Goal: Task Accomplishment & Management: Manage account settings

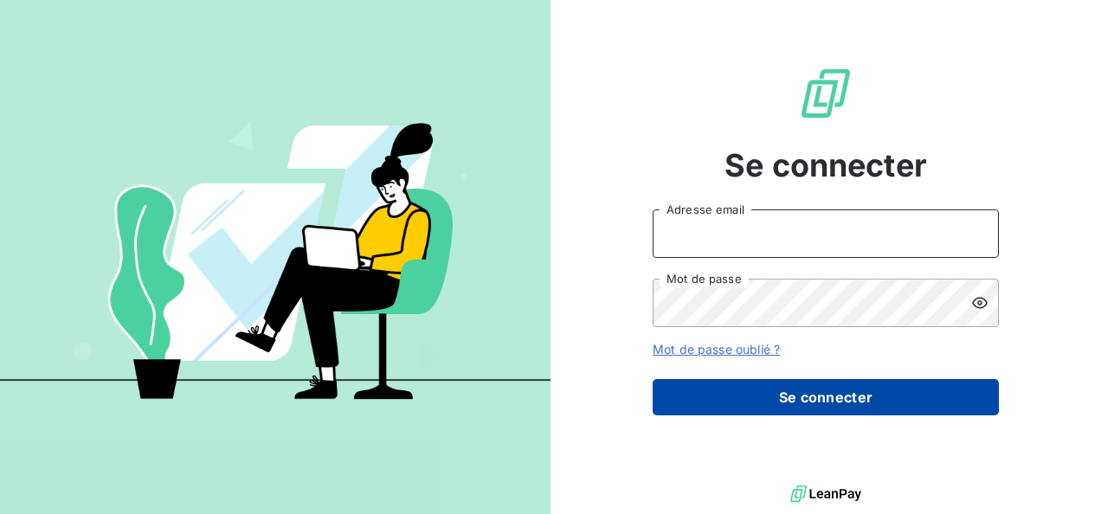
type input "[PERSON_NAME][EMAIL_ADDRESS][DOMAIN_NAME]"
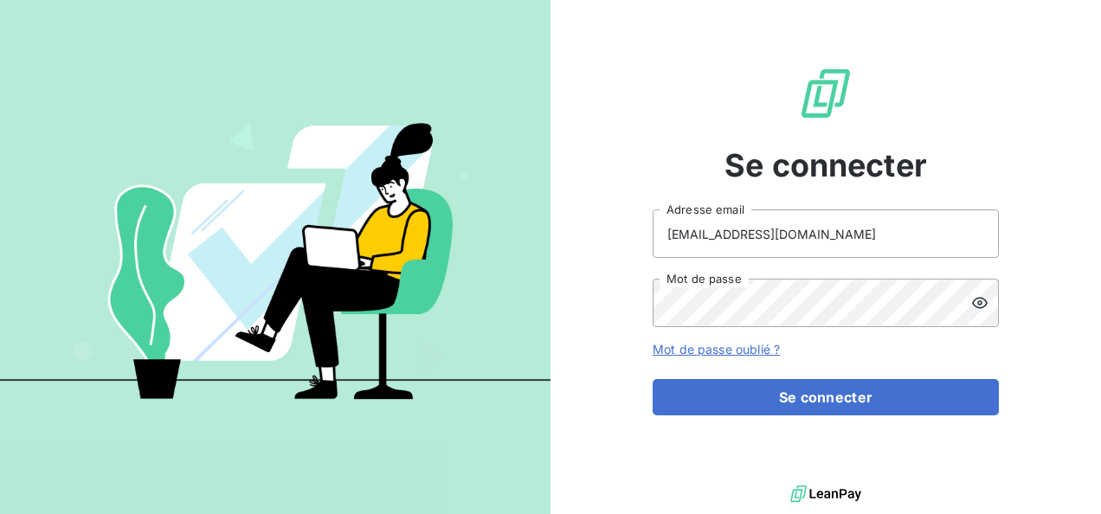
drag, startPoint x: 705, startPoint y: 393, endPoint x: 608, endPoint y: 326, distance: 117.6
click at [705, 393] on button "Se connecter" at bounding box center [826, 397] width 346 height 36
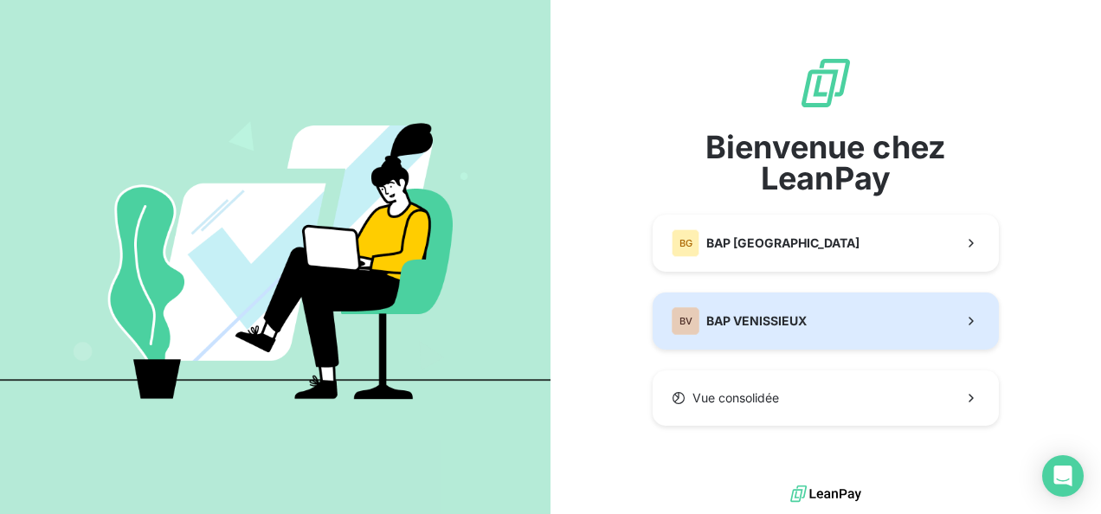
click at [839, 314] on button "BV BAP VENISSIEUX" at bounding box center [826, 321] width 346 height 57
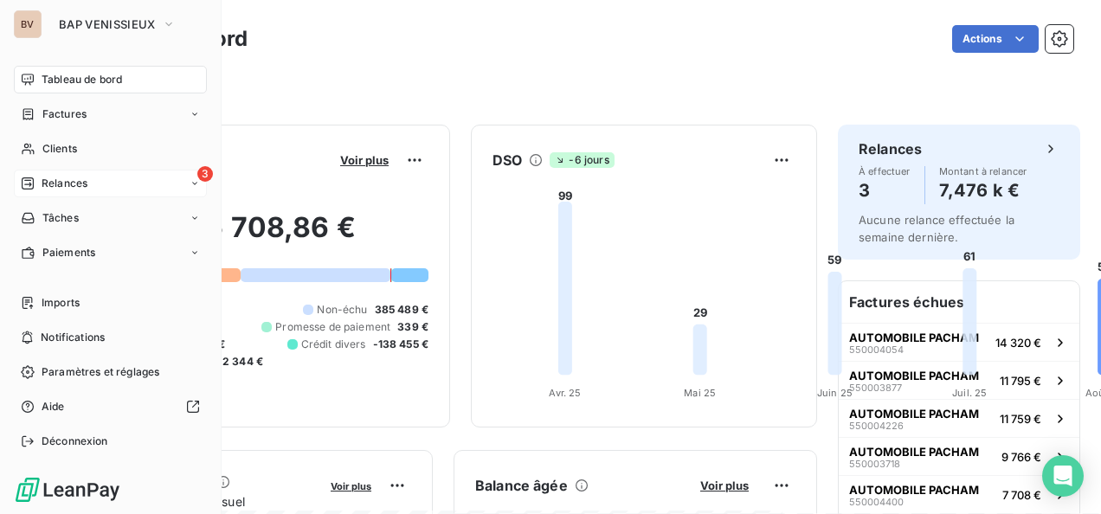
click at [47, 183] on span "Relances" at bounding box center [65, 184] width 46 height 16
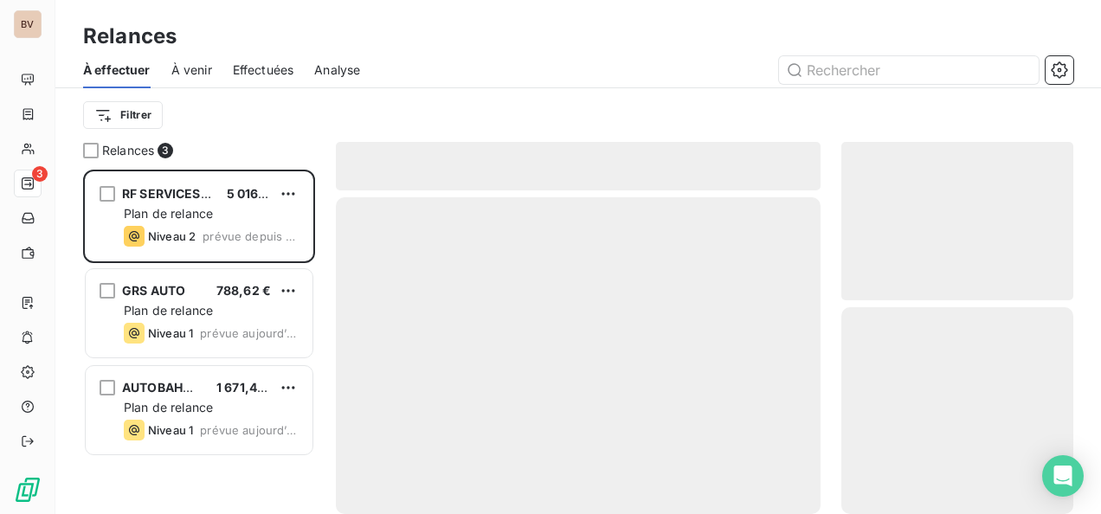
scroll to position [331, 218]
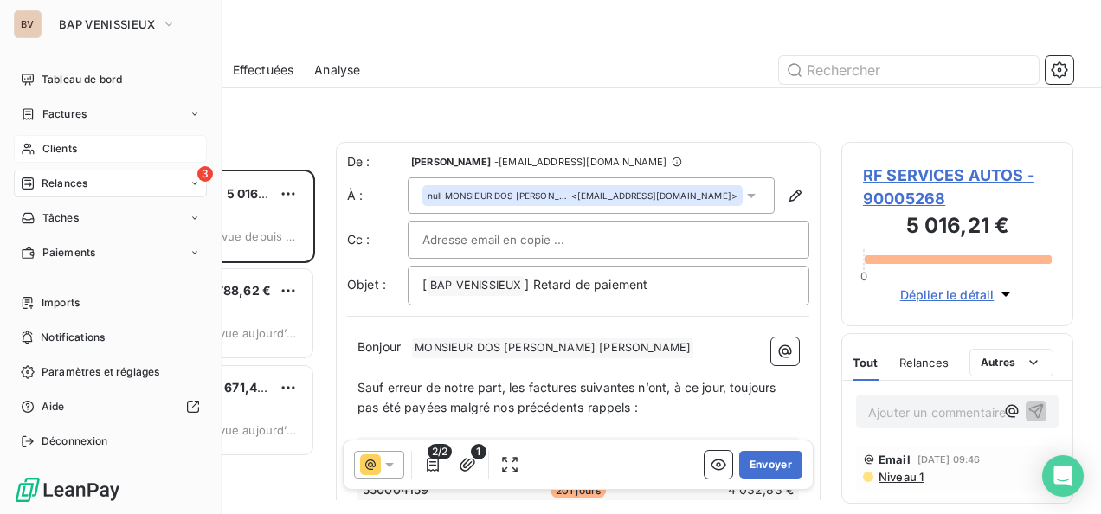
click at [51, 154] on span "Clients" at bounding box center [59, 149] width 35 height 16
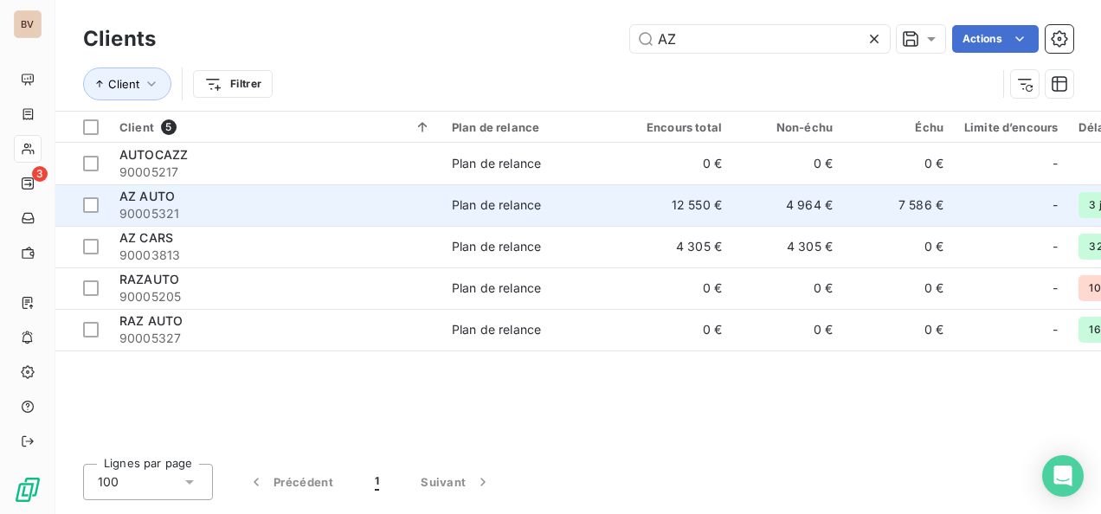
type input "AZ"
click at [173, 196] on span "AZ AUTO" at bounding box center [146, 196] width 55 height 15
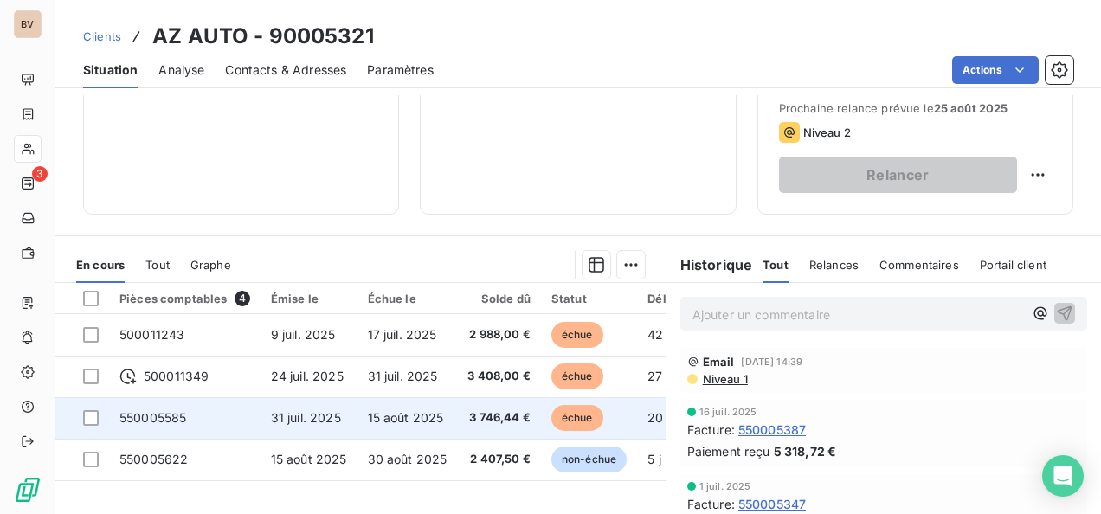
scroll to position [346, 0]
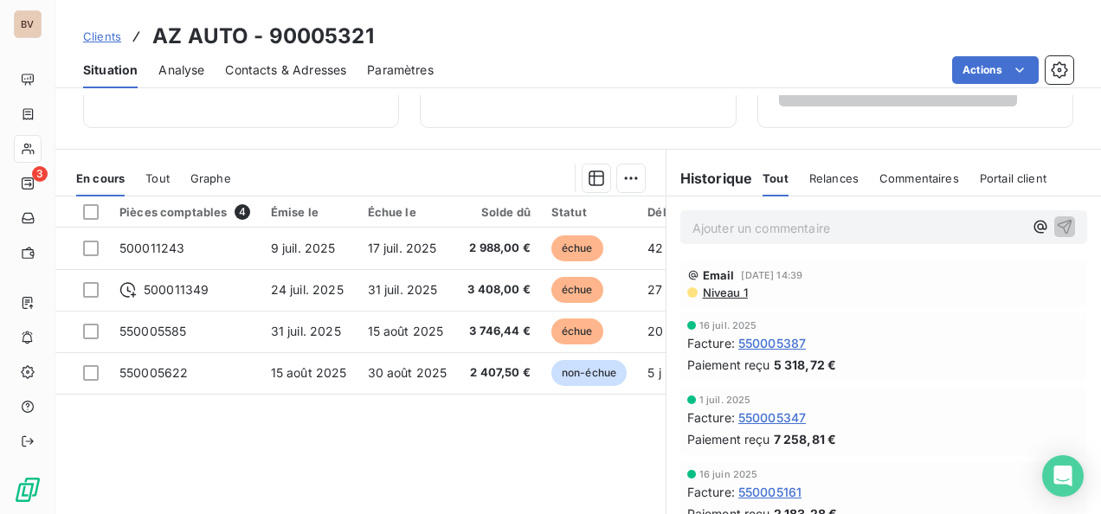
click at [818, 175] on span "Relances" at bounding box center [833, 178] width 49 height 14
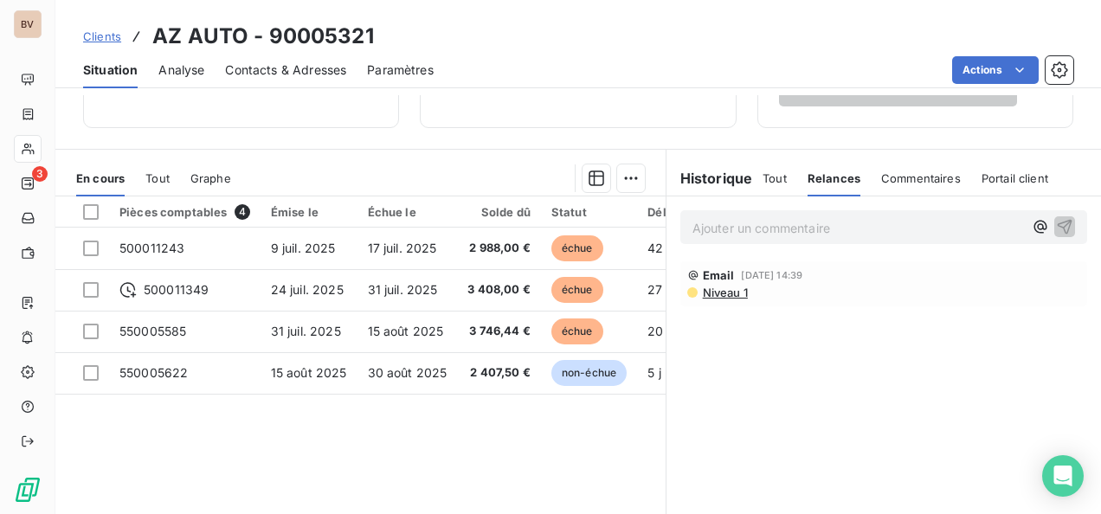
click at [728, 291] on span "Niveau 1" at bounding box center [724, 293] width 47 height 14
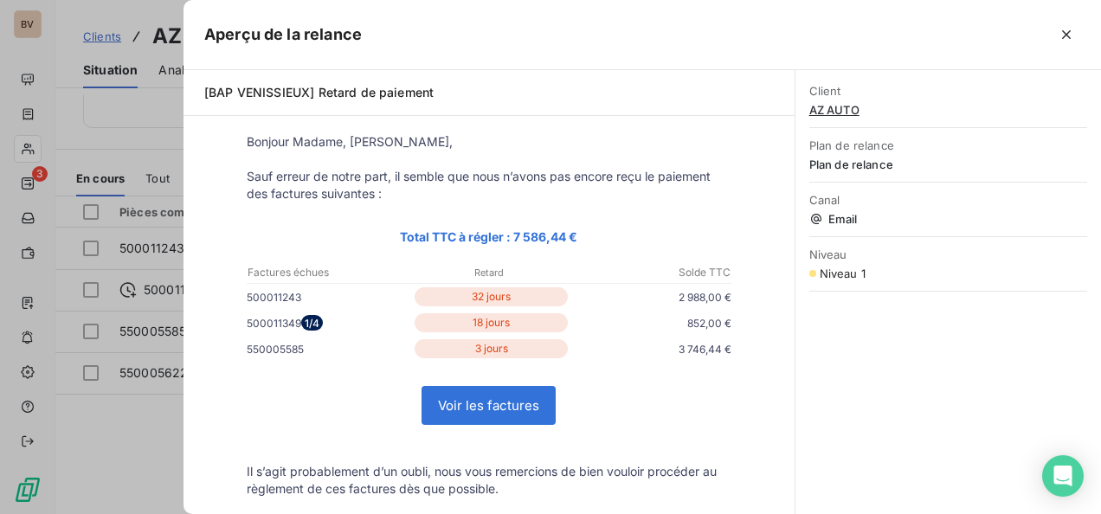
scroll to position [87, 0]
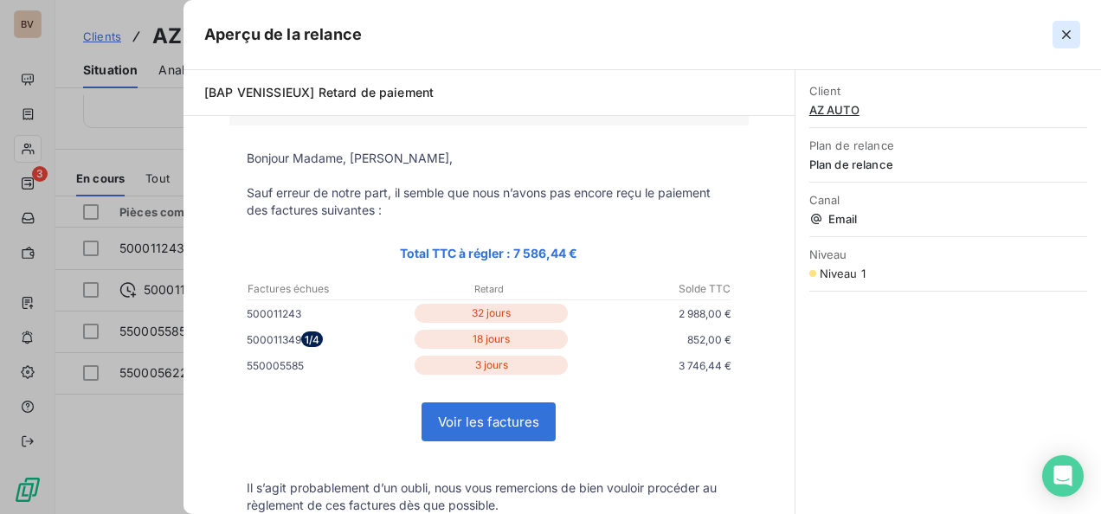
click at [1058, 33] on icon "button" at bounding box center [1066, 34] width 17 height 17
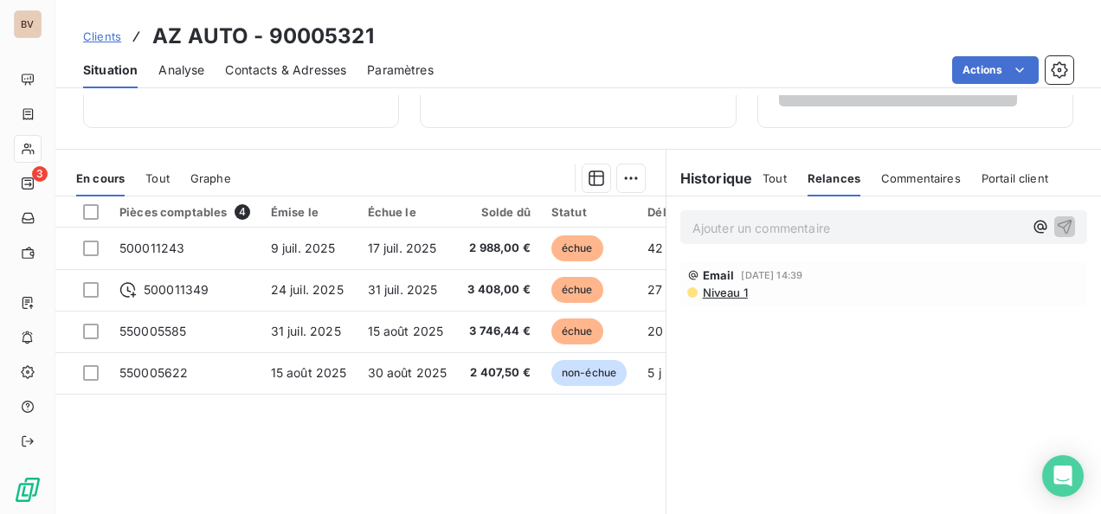
click at [805, 46] on div "Clients AZ AUTO - 90005321" at bounding box center [578, 36] width 1046 height 31
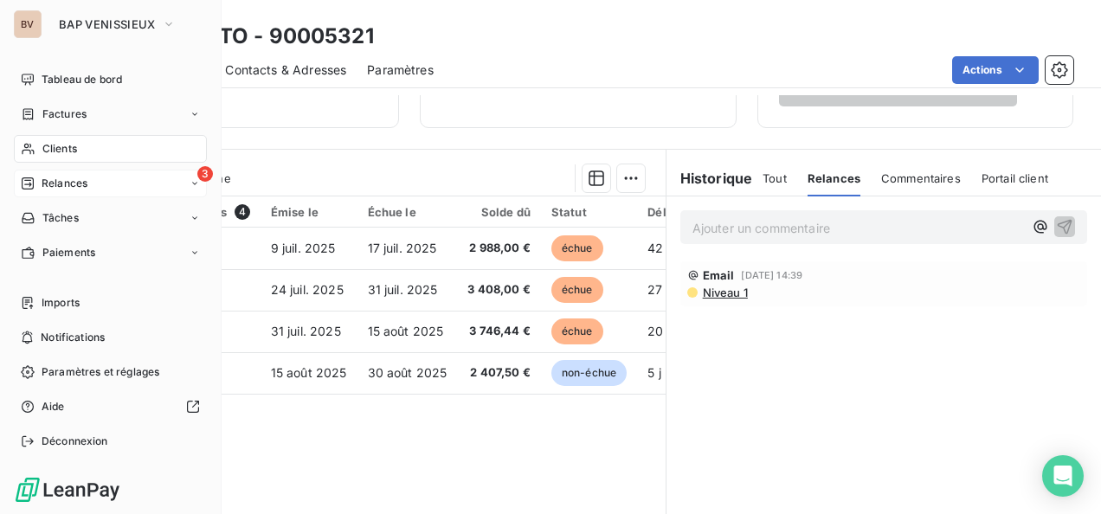
click at [36, 187] on div "Relances" at bounding box center [54, 184] width 67 height 16
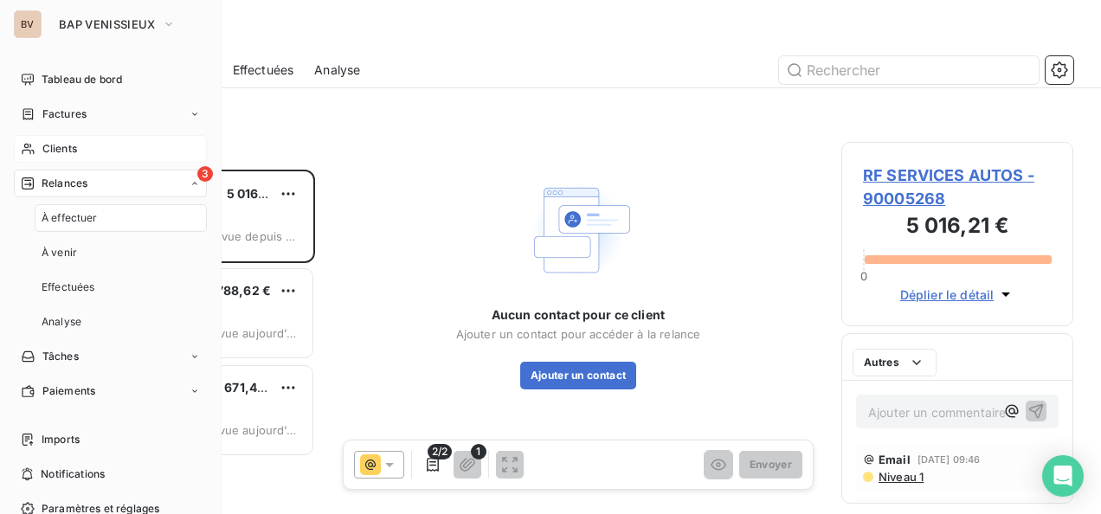
scroll to position [331, 218]
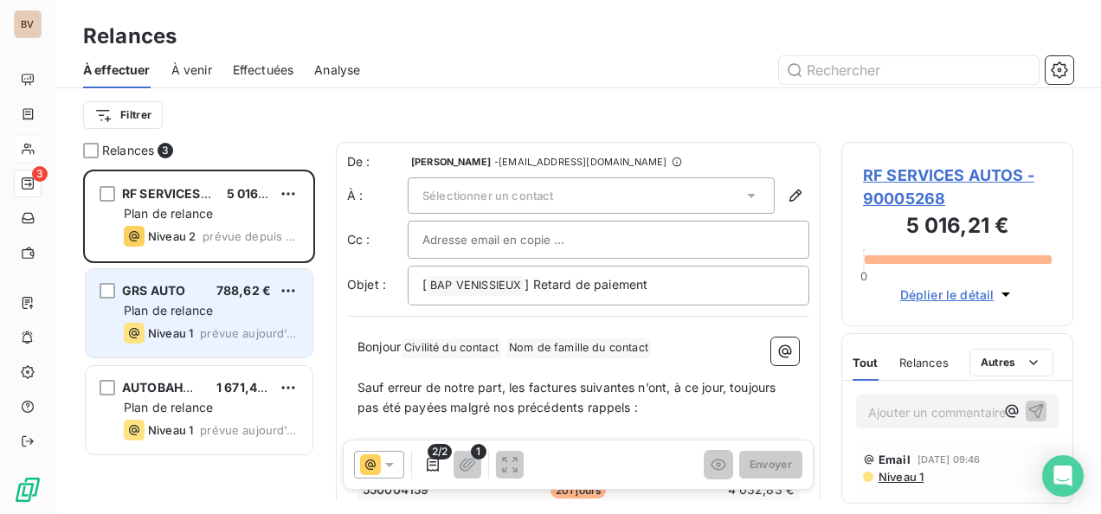
click at [196, 313] on span "Plan de relance" at bounding box center [168, 310] width 89 height 15
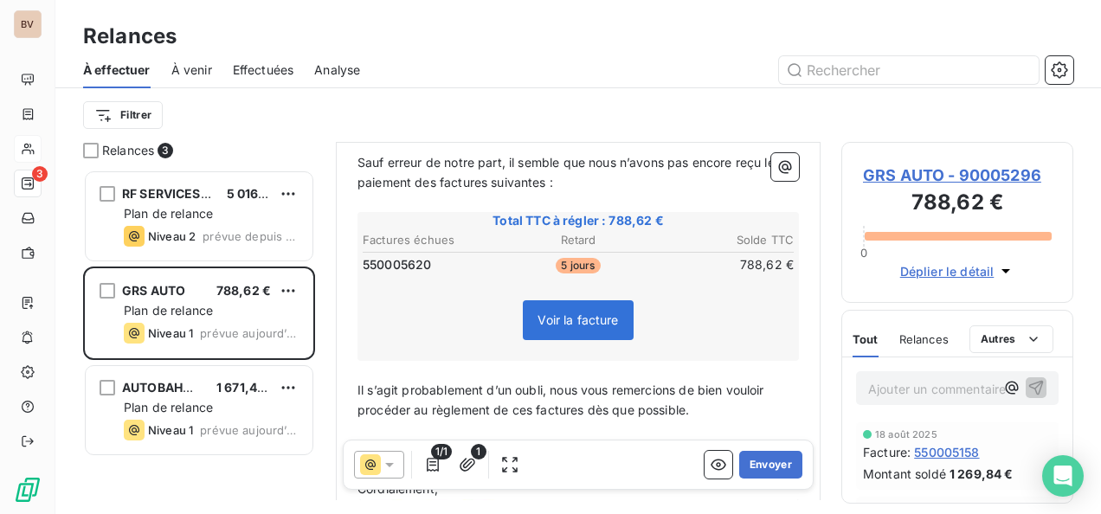
scroll to position [261, 0]
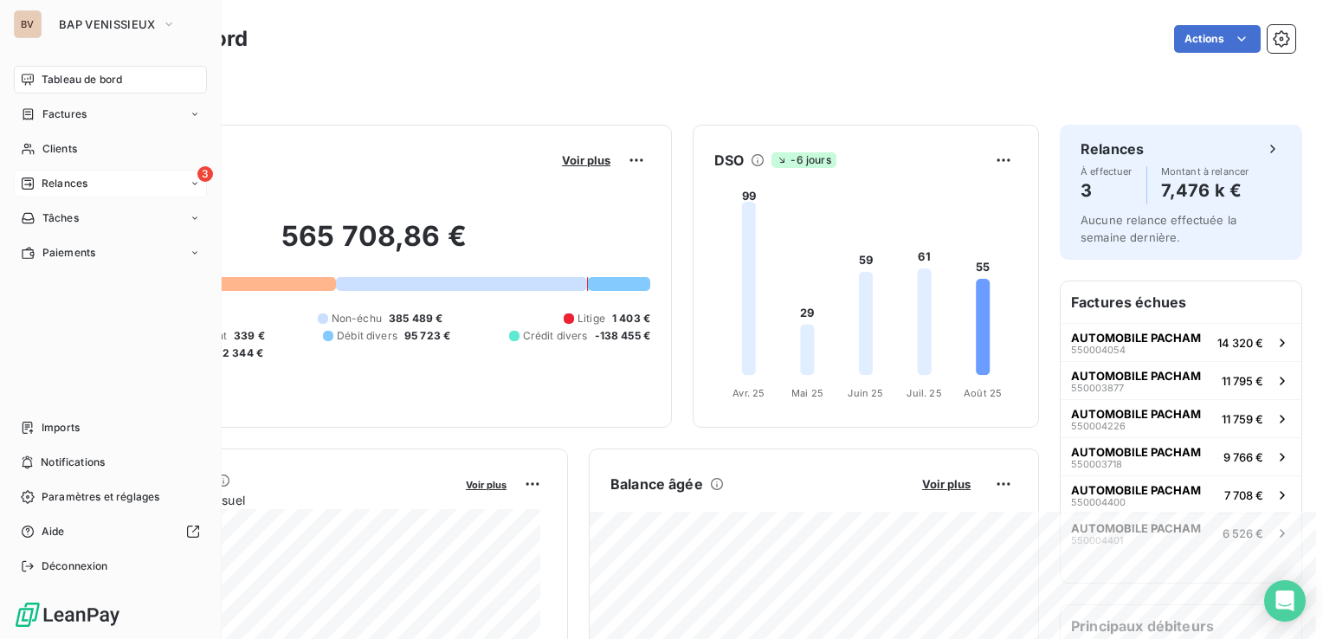
click at [37, 181] on div "Relances" at bounding box center [54, 184] width 67 height 16
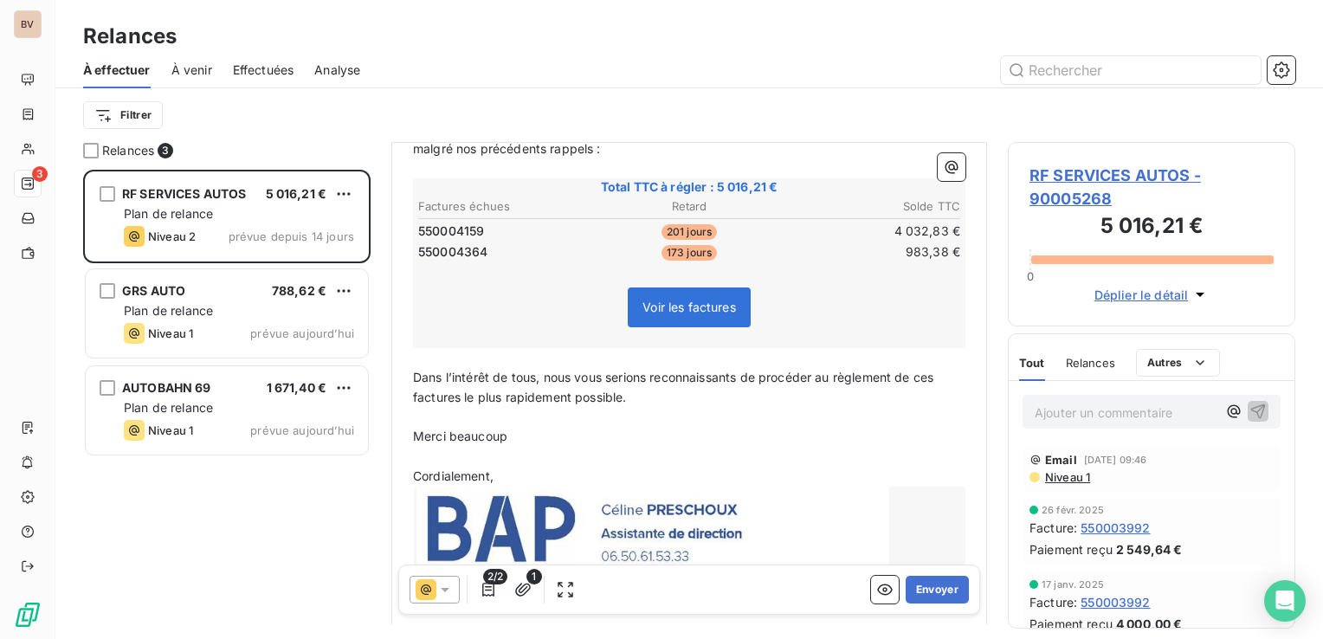
scroll to position [343, 0]
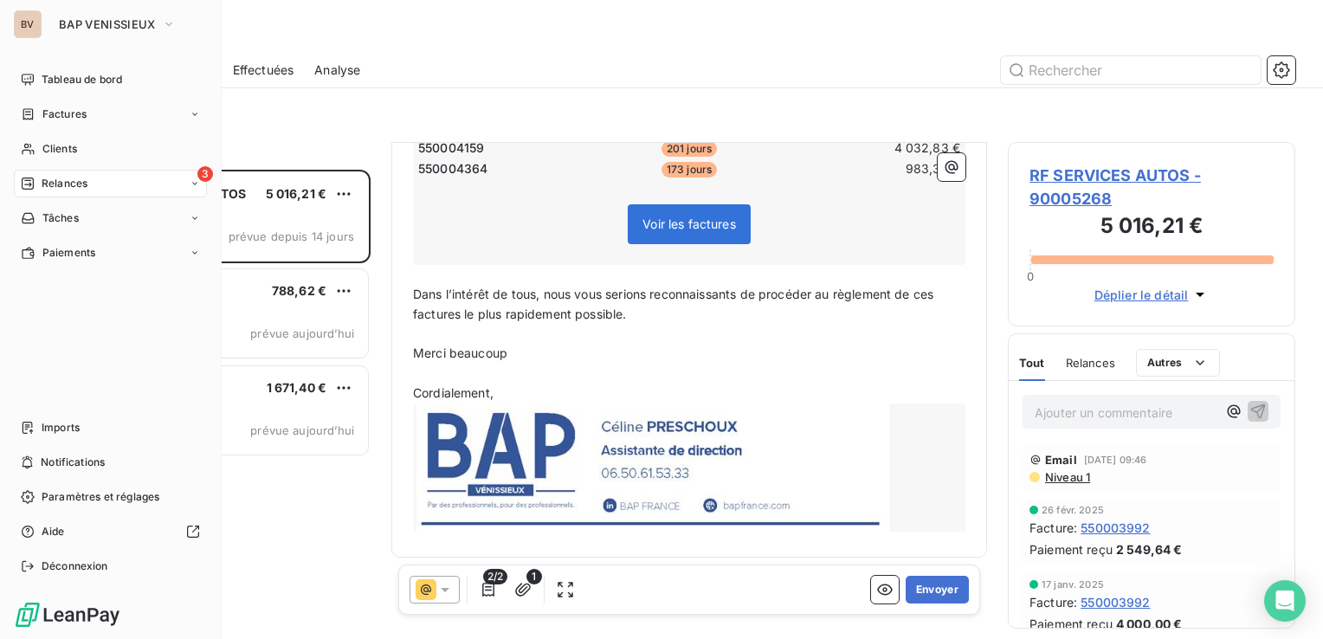
click at [67, 177] on span "Relances" at bounding box center [65, 184] width 46 height 16
click at [128, 186] on div "3 Relances" at bounding box center [110, 184] width 193 height 28
click at [35, 80] on div "Tableau de bord" at bounding box center [110, 80] width 193 height 28
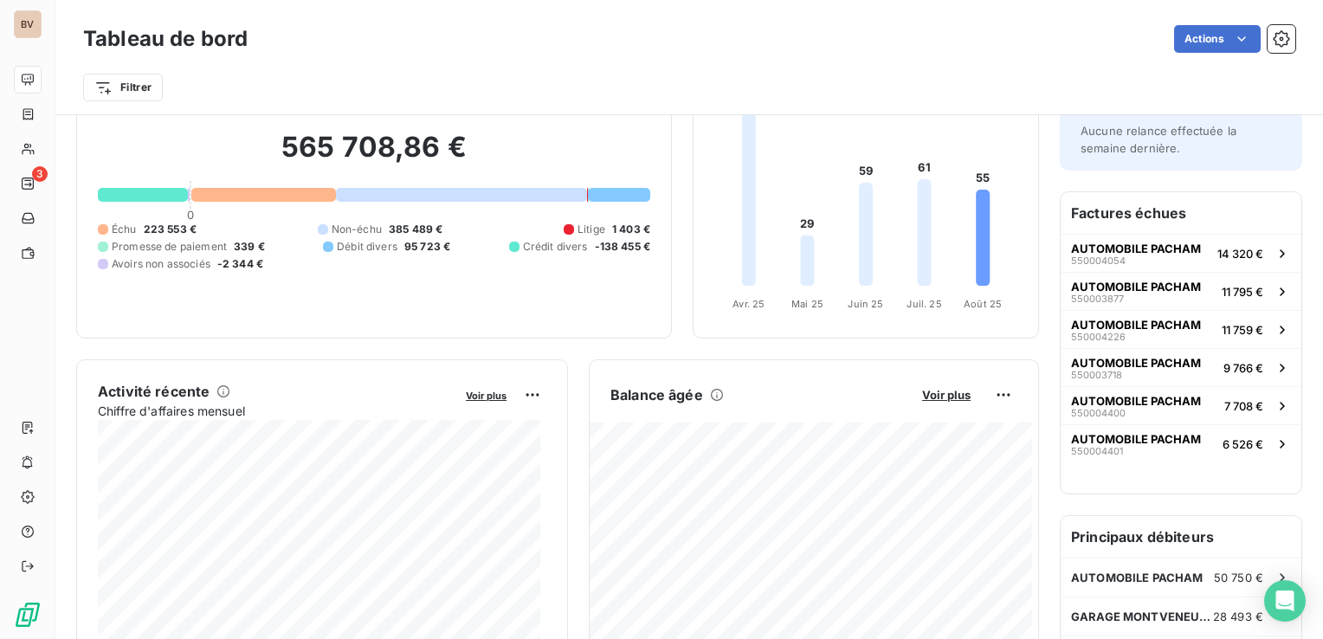
scroll to position [260, 0]
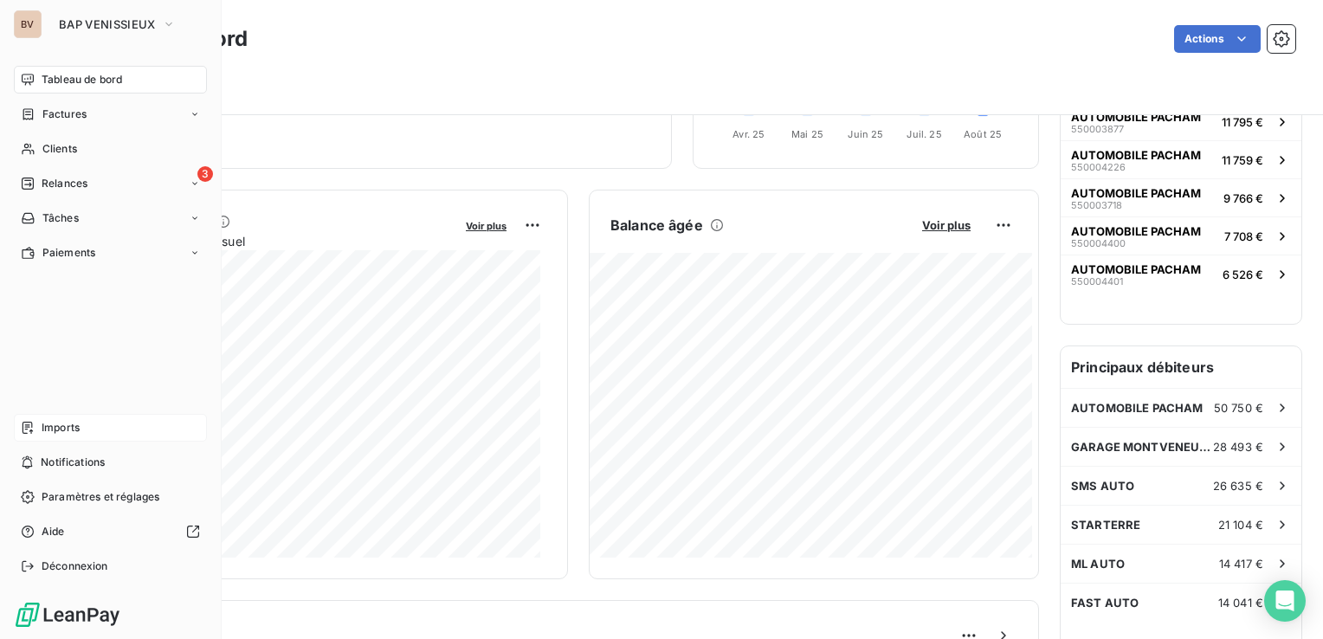
click at [109, 422] on div "Imports" at bounding box center [110, 428] width 193 height 28
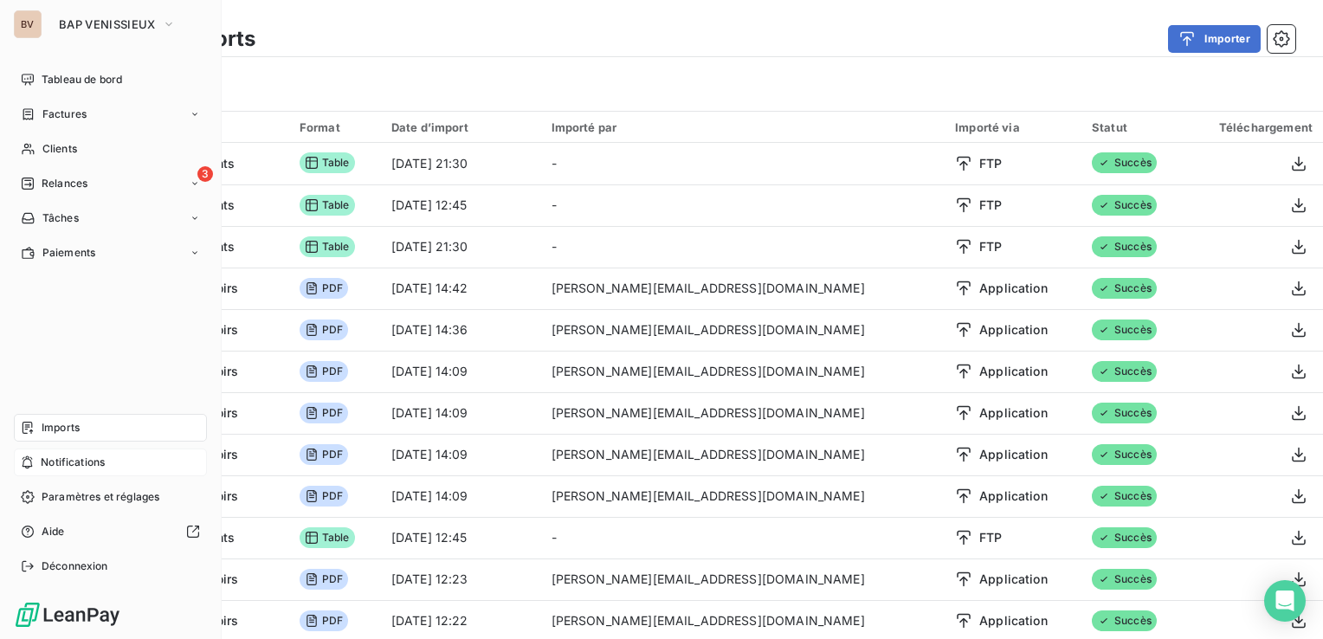
click at [41, 455] on span "Notifications" at bounding box center [73, 462] width 64 height 16
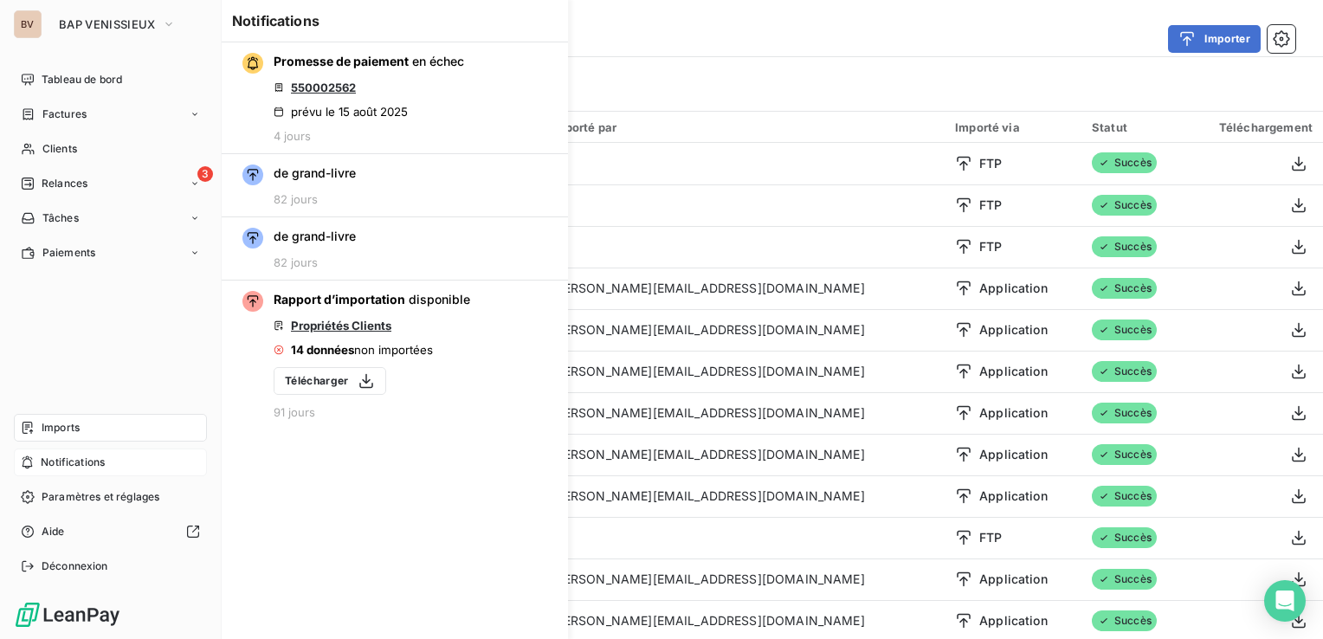
click at [41, 455] on span "Notifications" at bounding box center [73, 462] width 64 height 16
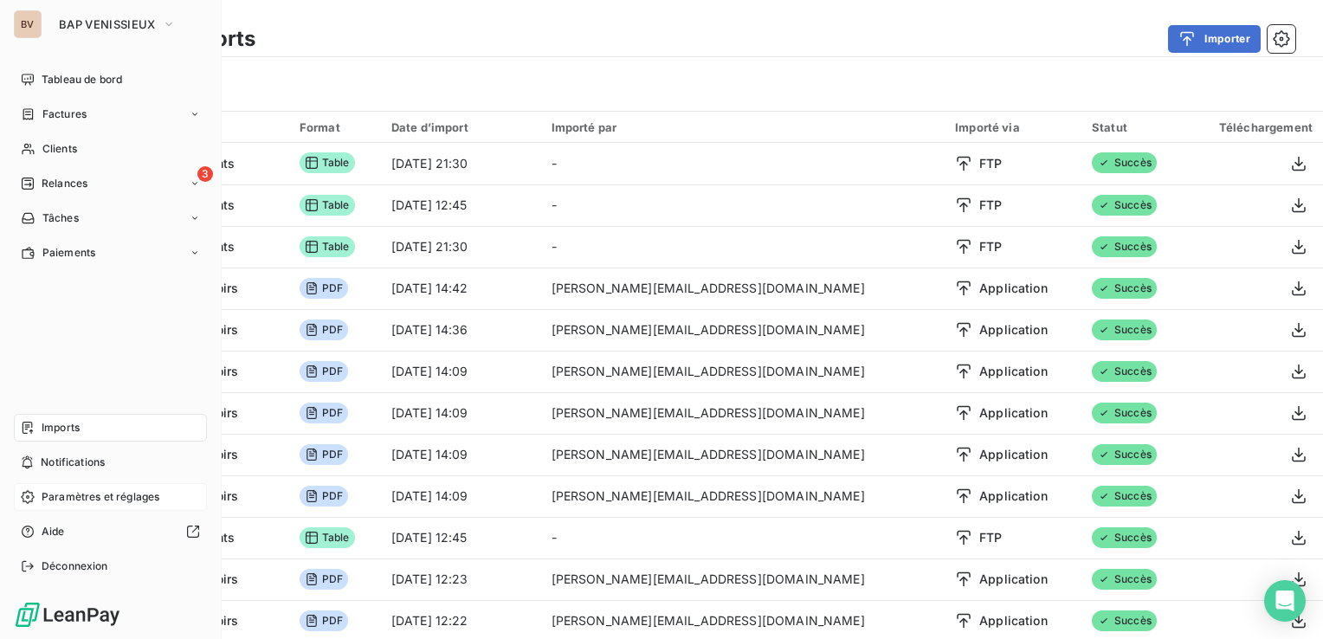
click at [74, 490] on span "Paramètres et réglages" at bounding box center [101, 497] width 118 height 16
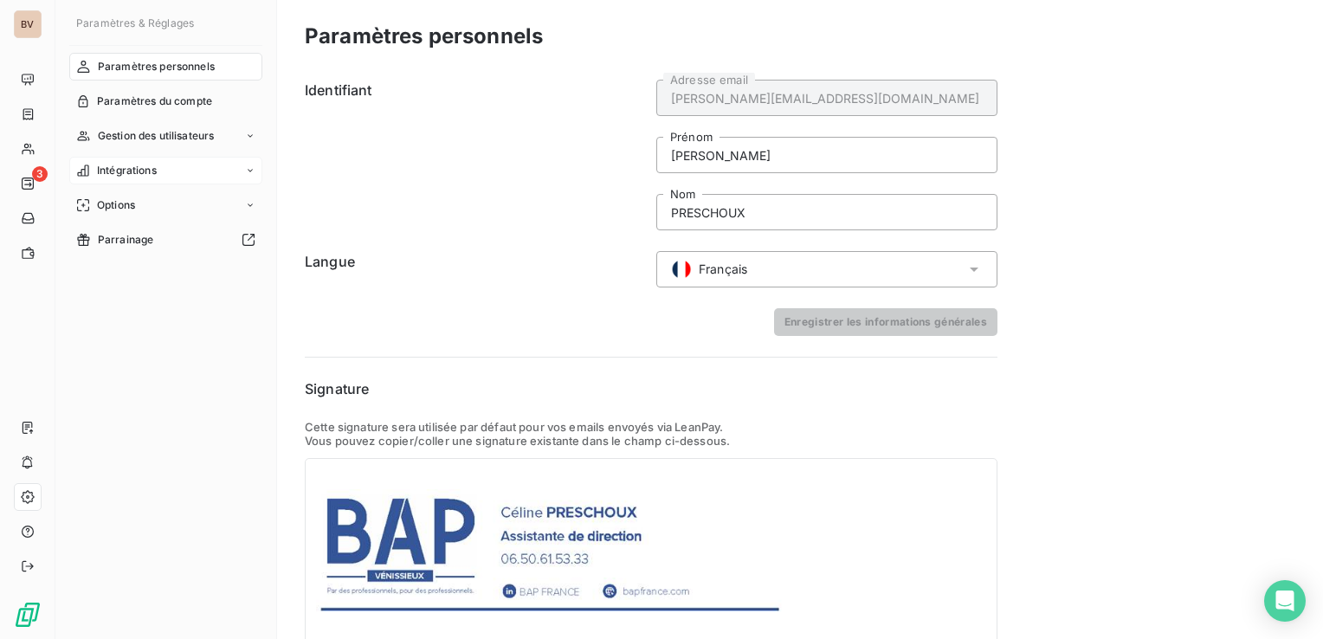
click at [135, 183] on div "Intégrations" at bounding box center [165, 171] width 193 height 28
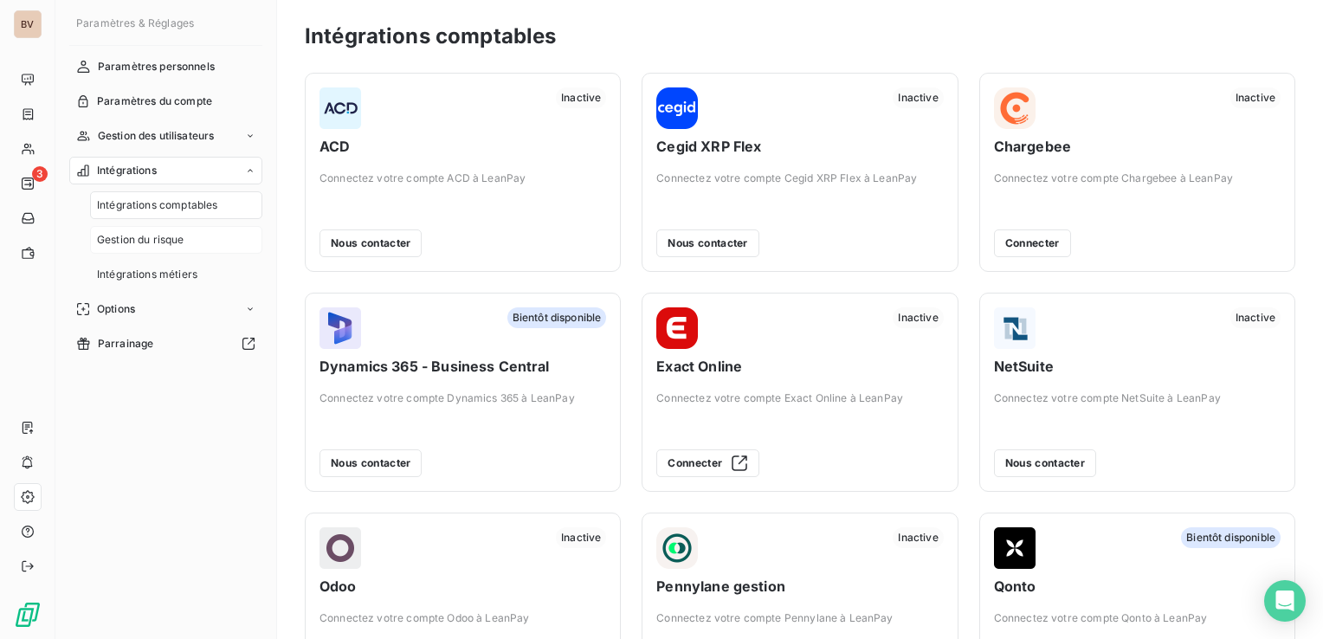
click at [174, 238] on span "Gestion du risque" at bounding box center [140, 240] width 87 height 16
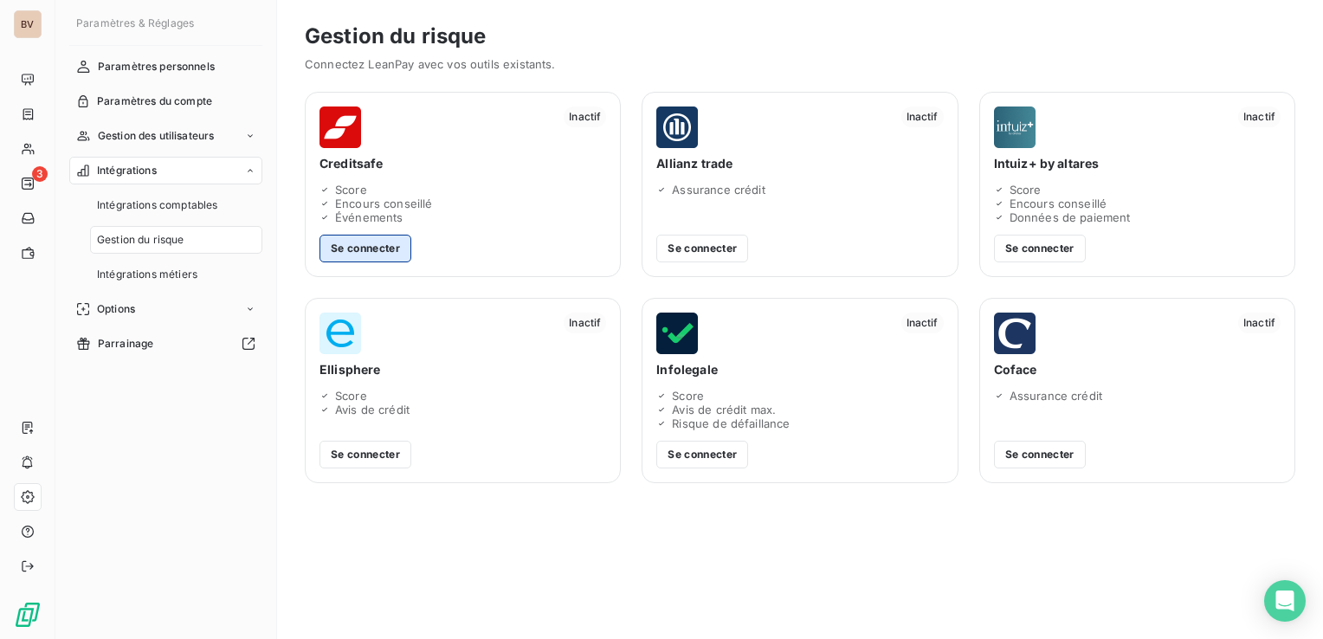
click at [386, 250] on button "Se connecter" at bounding box center [365, 249] width 92 height 28
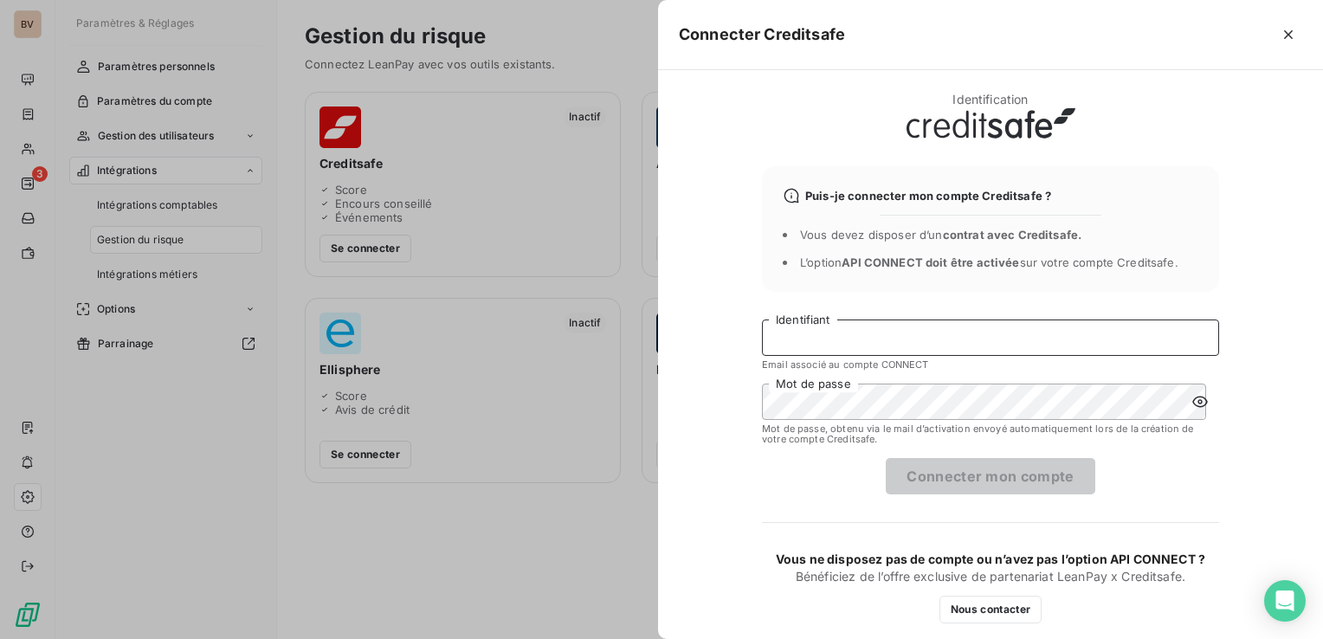
type input "[EMAIL_ADDRESS][DOMAIN_NAME]"
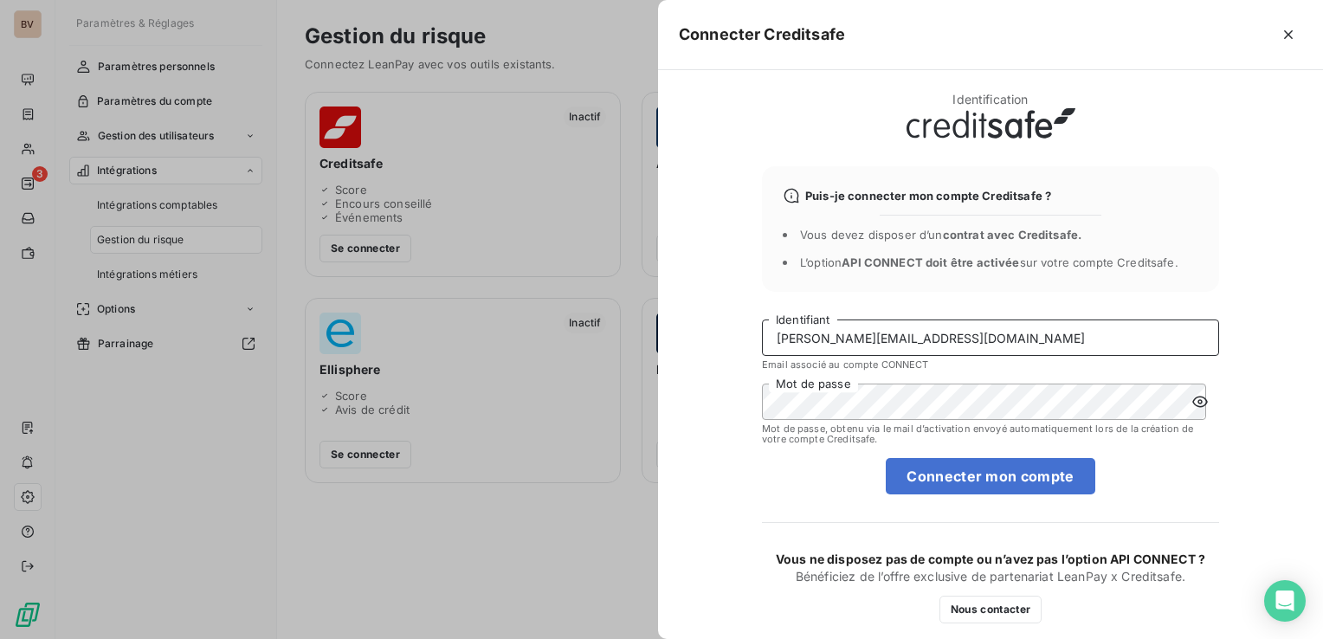
click at [976, 331] on input "[EMAIL_ADDRESS][DOMAIN_NAME]" at bounding box center [990, 337] width 457 height 36
click at [1100, 40] on icon "button" at bounding box center [1287, 34] width 17 height 17
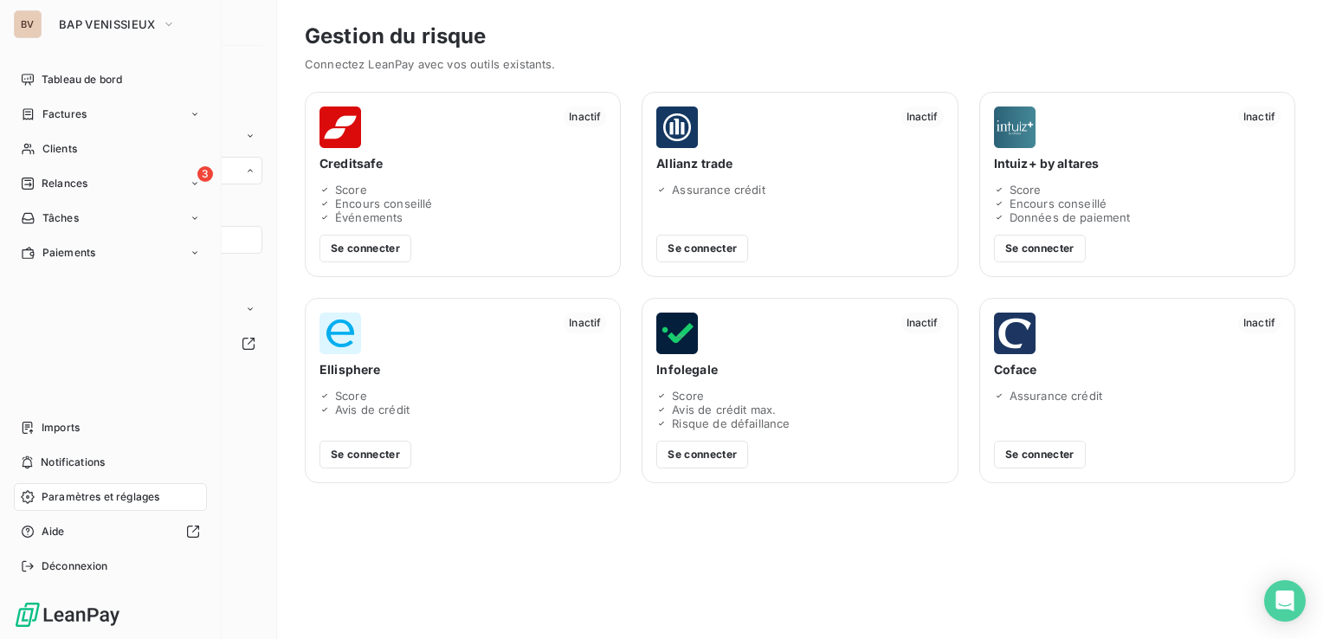
click at [35, 189] on div "Relances" at bounding box center [54, 184] width 67 height 16
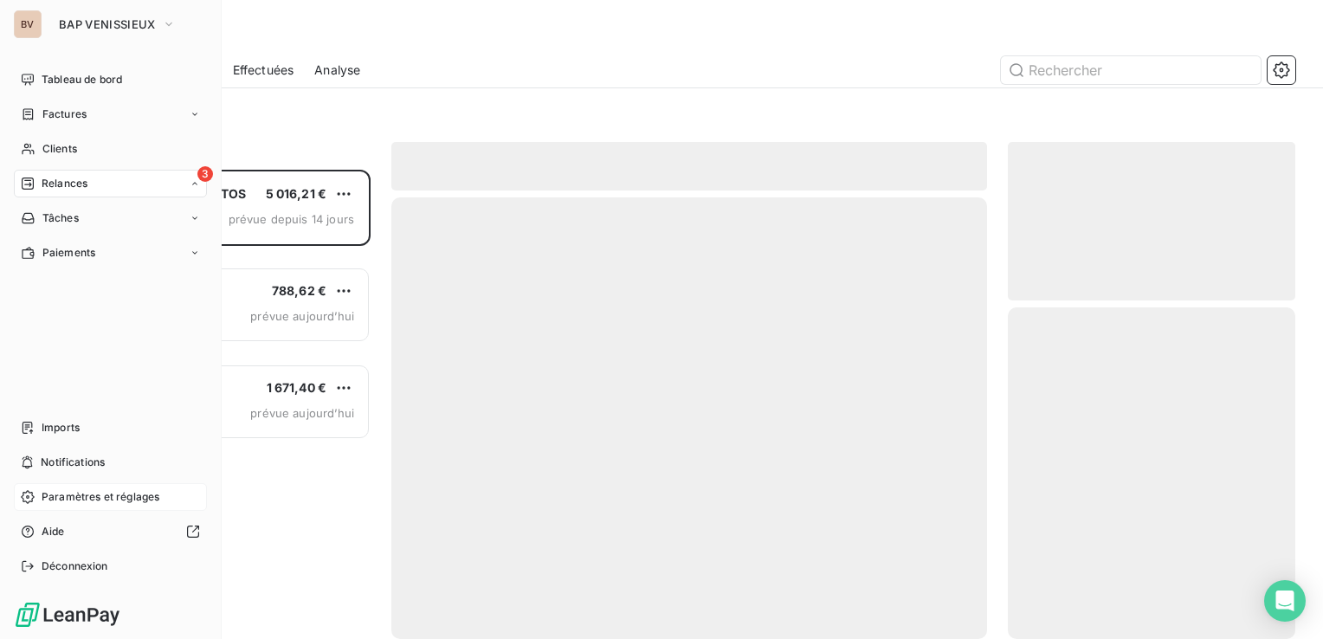
scroll to position [456, 274]
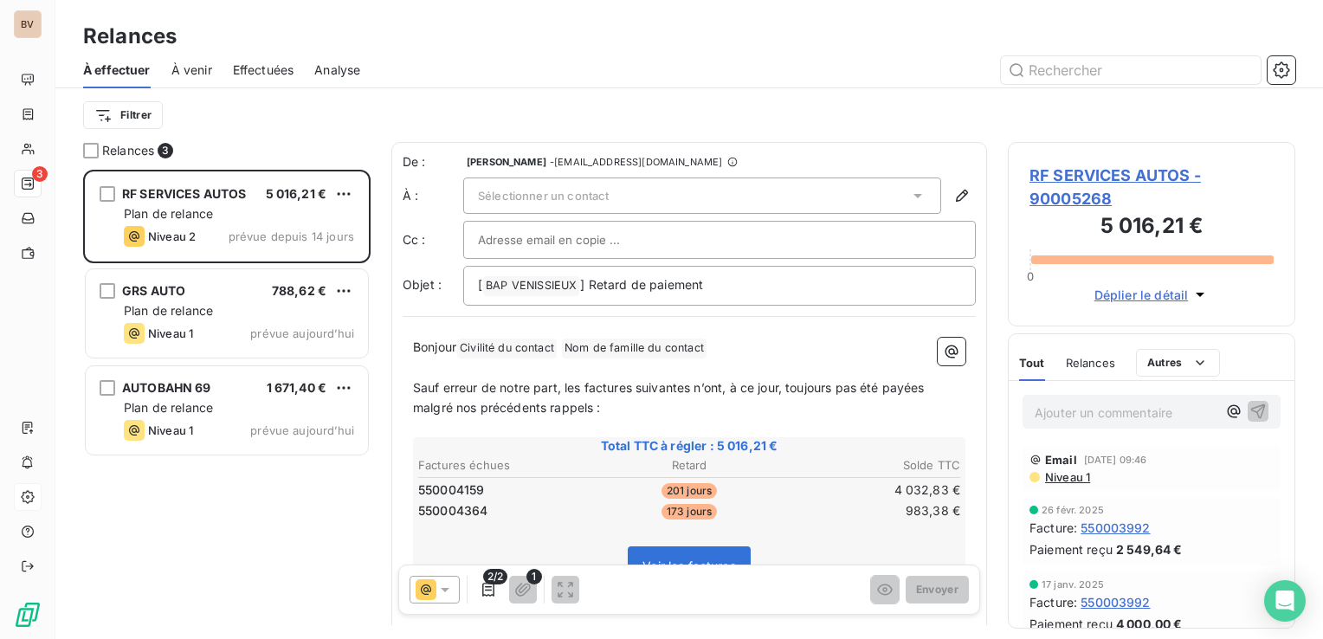
click at [706, 29] on div "Relances" at bounding box center [688, 36] width 1267 height 31
click at [434, 26] on div "Relances" at bounding box center [688, 36] width 1267 height 31
click at [500, 29] on div "Relances" at bounding box center [688, 36] width 1267 height 31
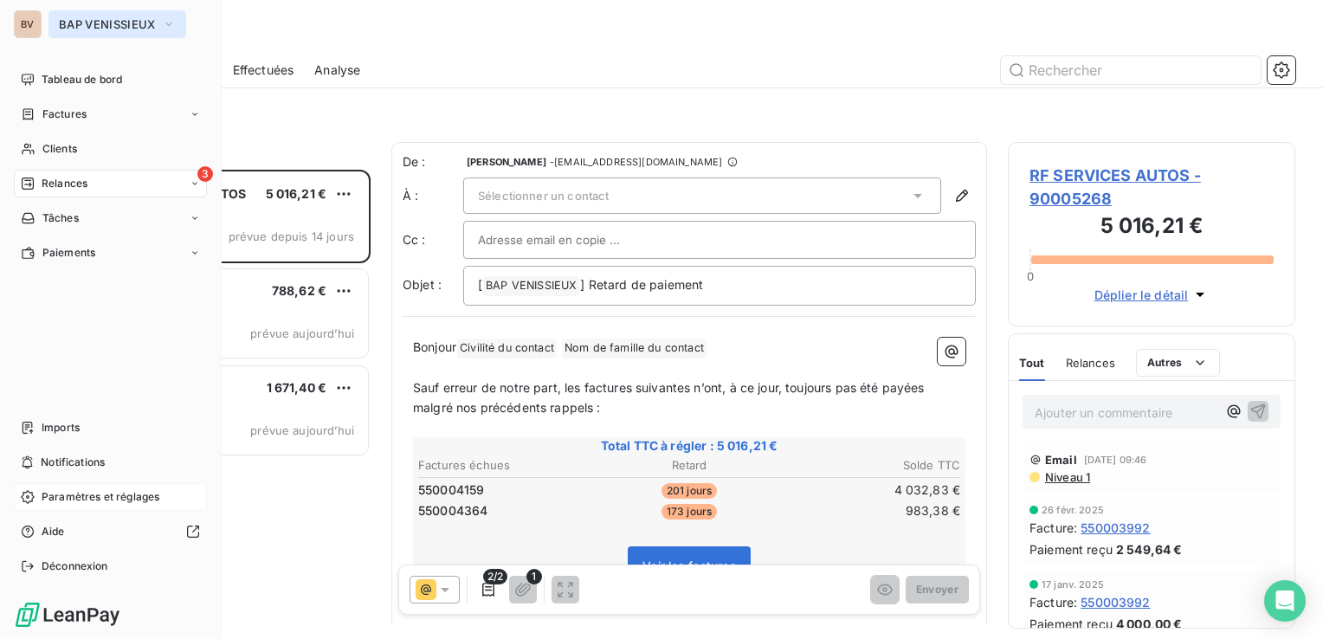
click at [68, 24] on span "BAP VENISSIEUX" at bounding box center [107, 24] width 96 height 14
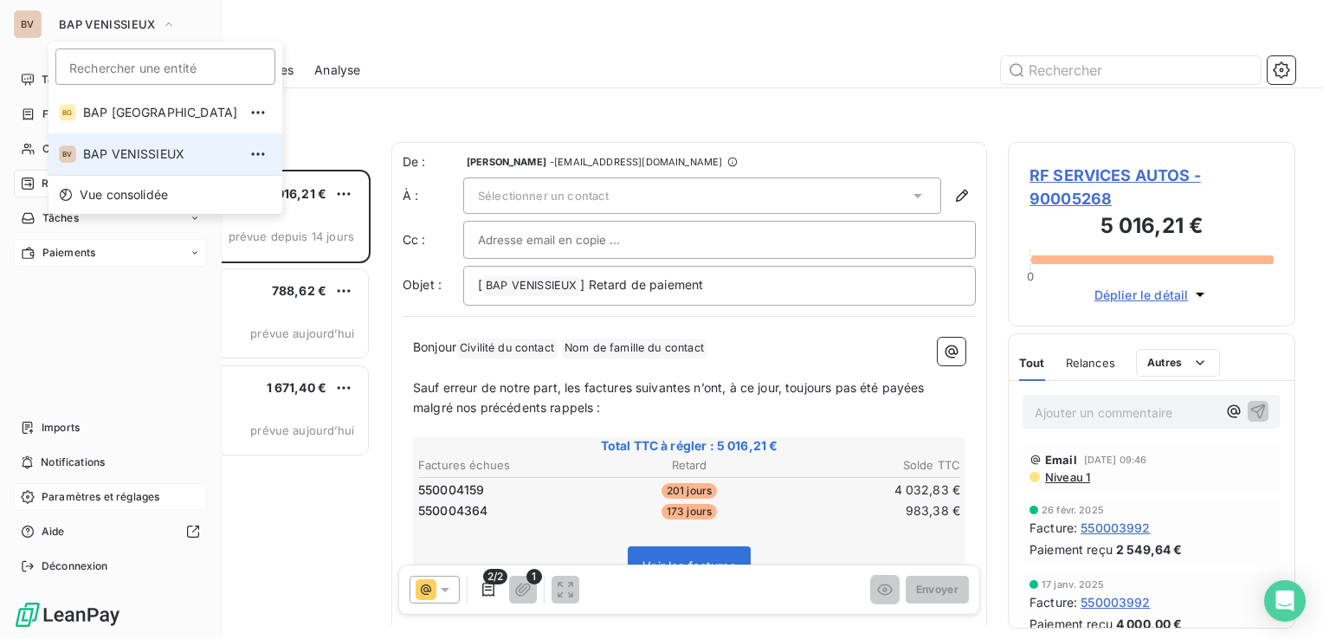
drag, startPoint x: 152, startPoint y: 153, endPoint x: 123, endPoint y: 250, distance: 101.3
click at [152, 153] on span "BAP VENISSIEUX" at bounding box center [160, 153] width 154 height 17
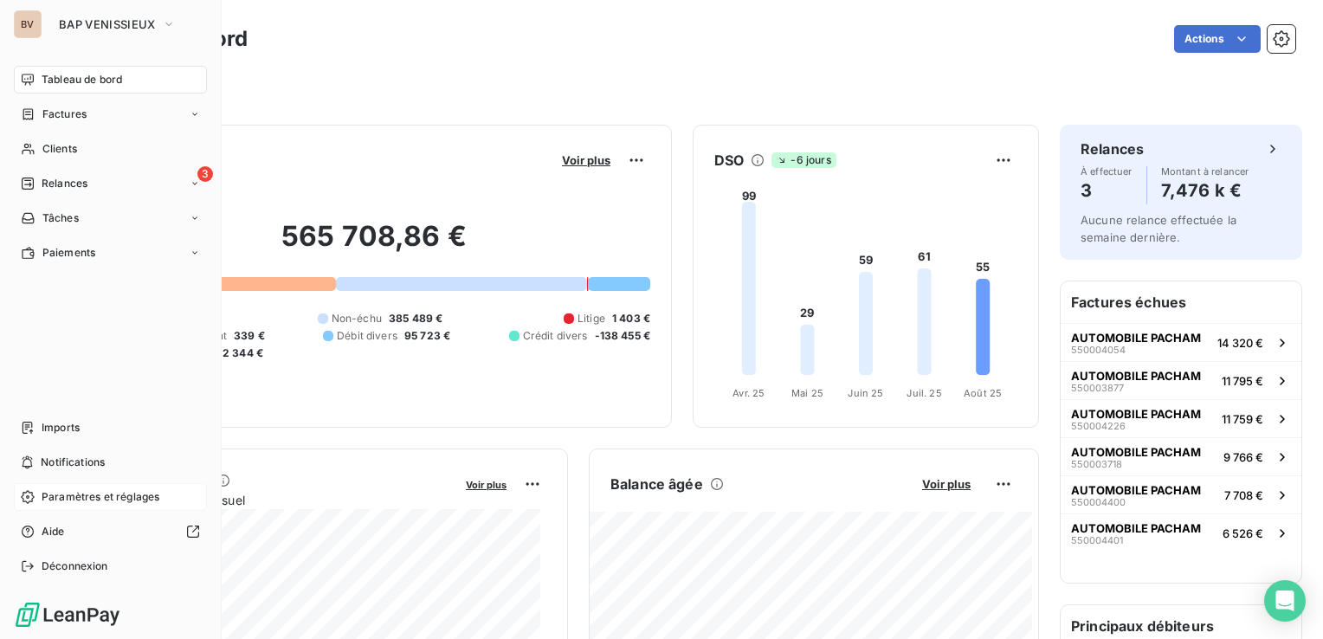
click at [98, 492] on span "Paramètres et réglages" at bounding box center [101, 497] width 118 height 16
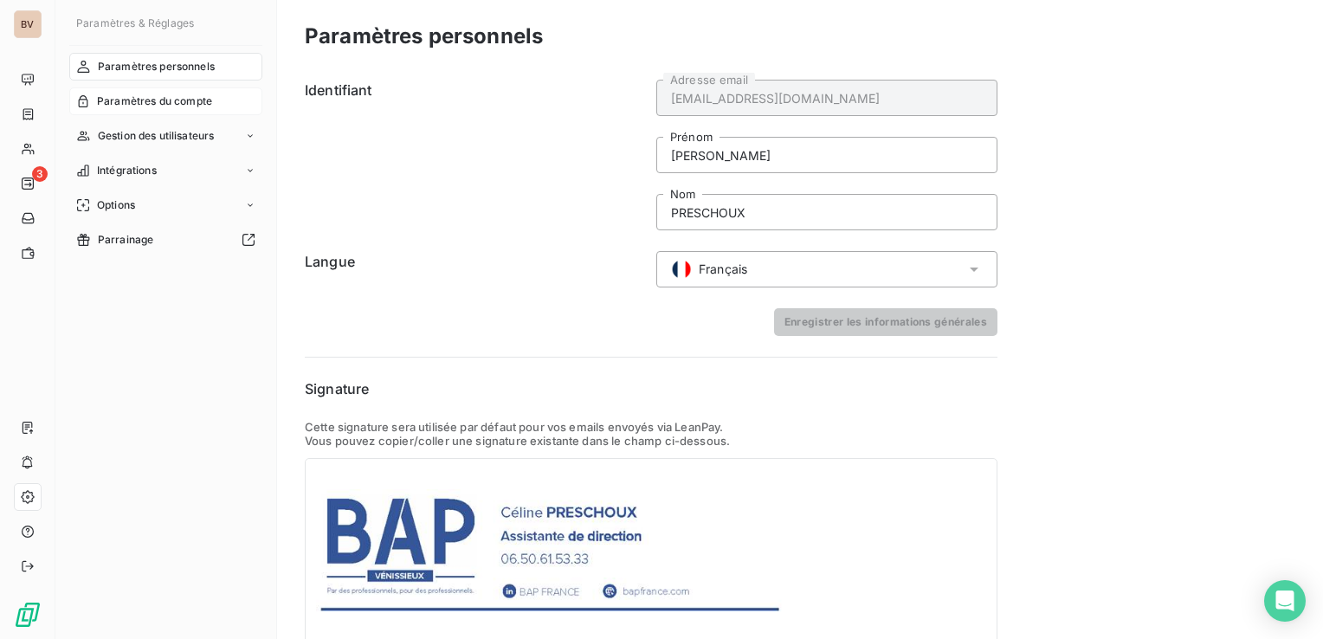
click at [173, 104] on span "Paramètres du compte" at bounding box center [154, 101] width 115 height 16
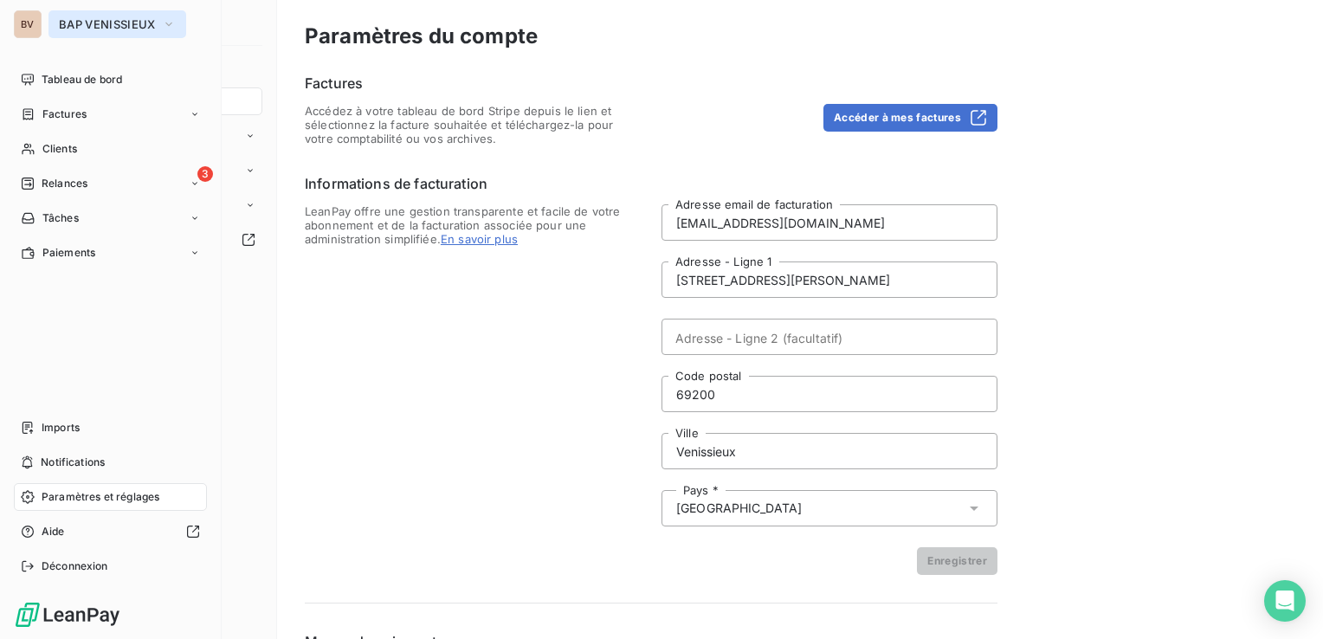
click at [102, 23] on span "BAP VENISSIEUX" at bounding box center [107, 24] width 96 height 14
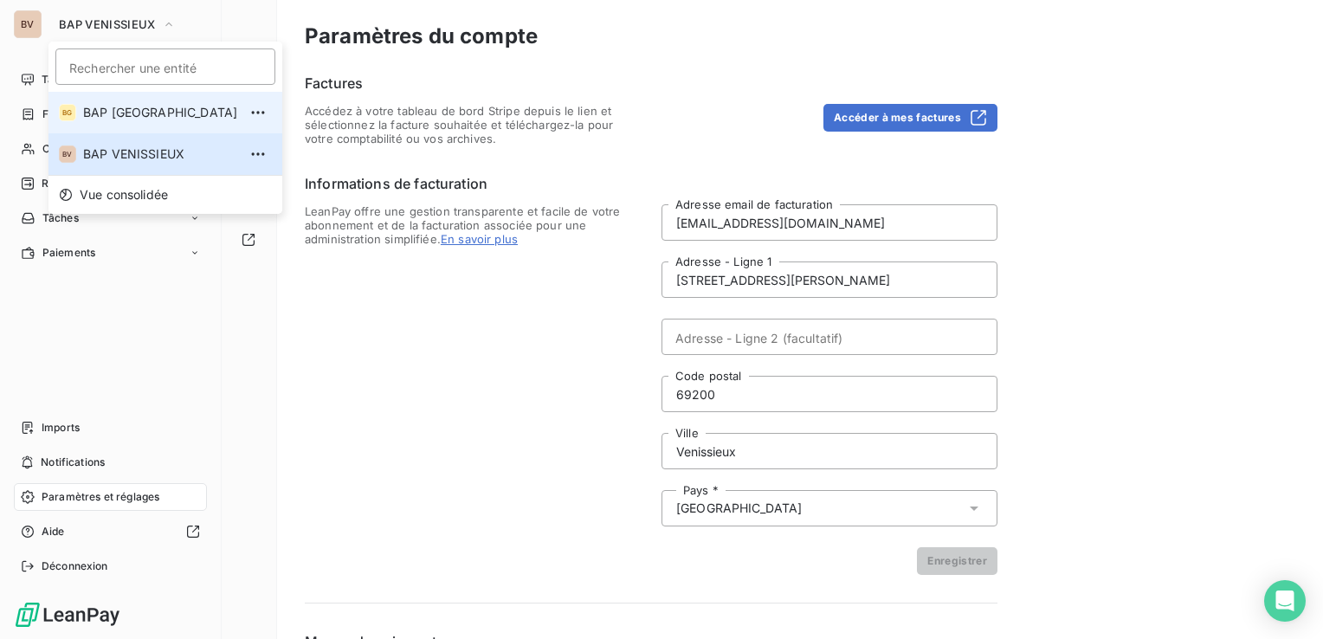
click at [111, 114] on span "BAP GRENOBLE" at bounding box center [160, 112] width 154 height 17
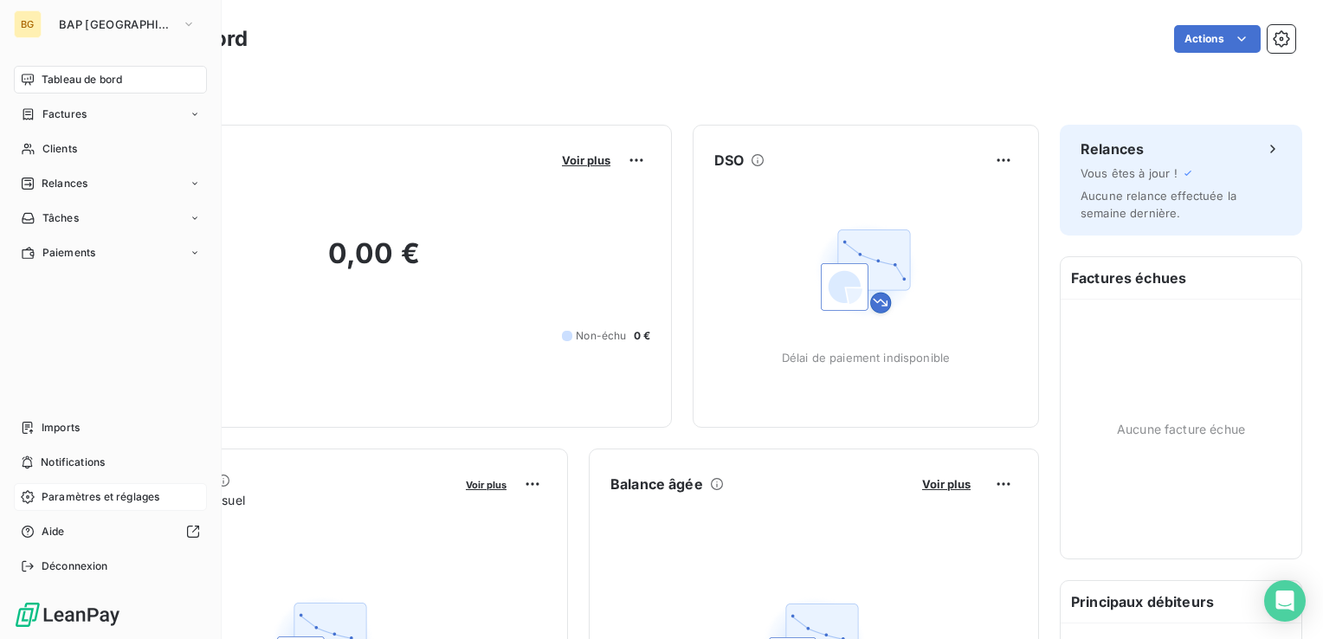
click at [93, 498] on span "Paramètres et réglages" at bounding box center [101, 497] width 118 height 16
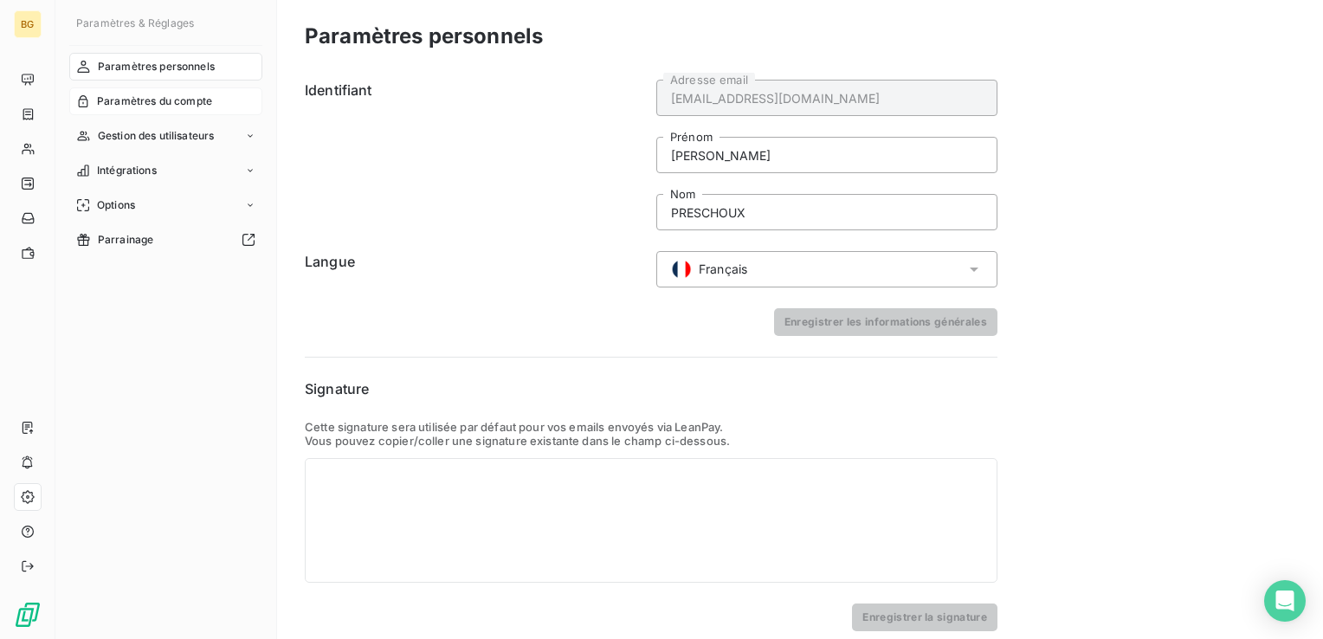
click at [139, 95] on span "Paramètres du compte" at bounding box center [154, 101] width 115 height 16
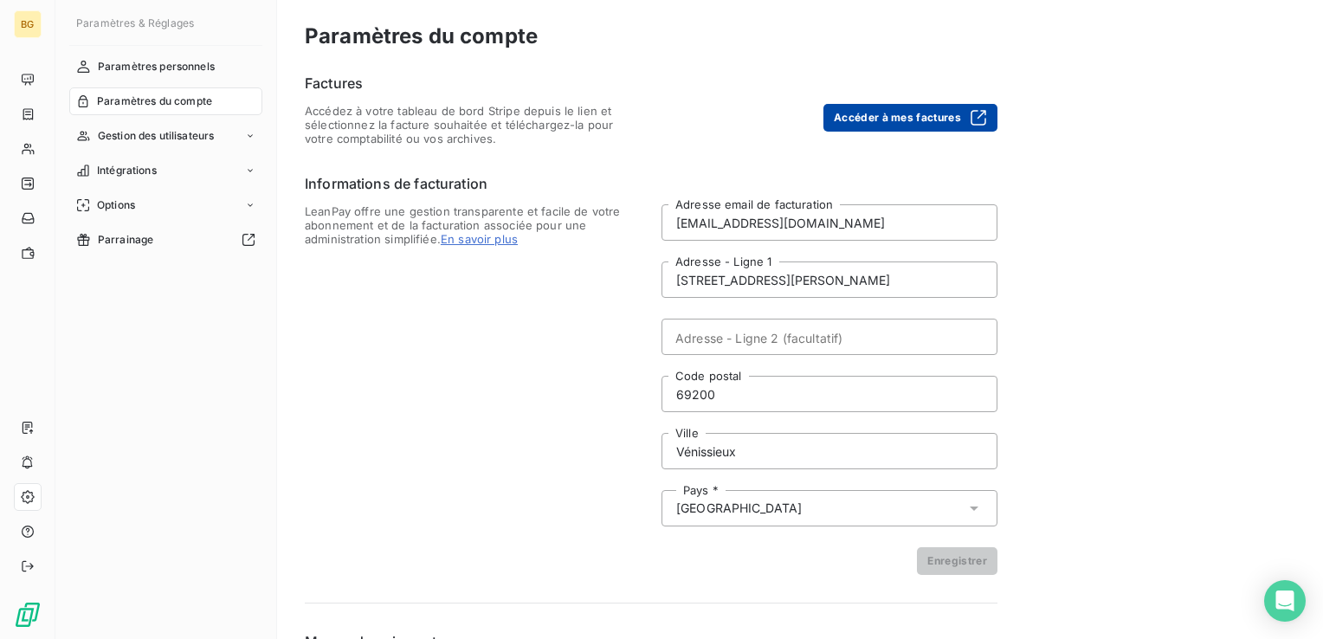
drag, startPoint x: 921, startPoint y: 119, endPoint x: 898, endPoint y: 123, distance: 22.8
click at [921, 119] on button "Accéder à mes factures" at bounding box center [910, 118] width 174 height 28
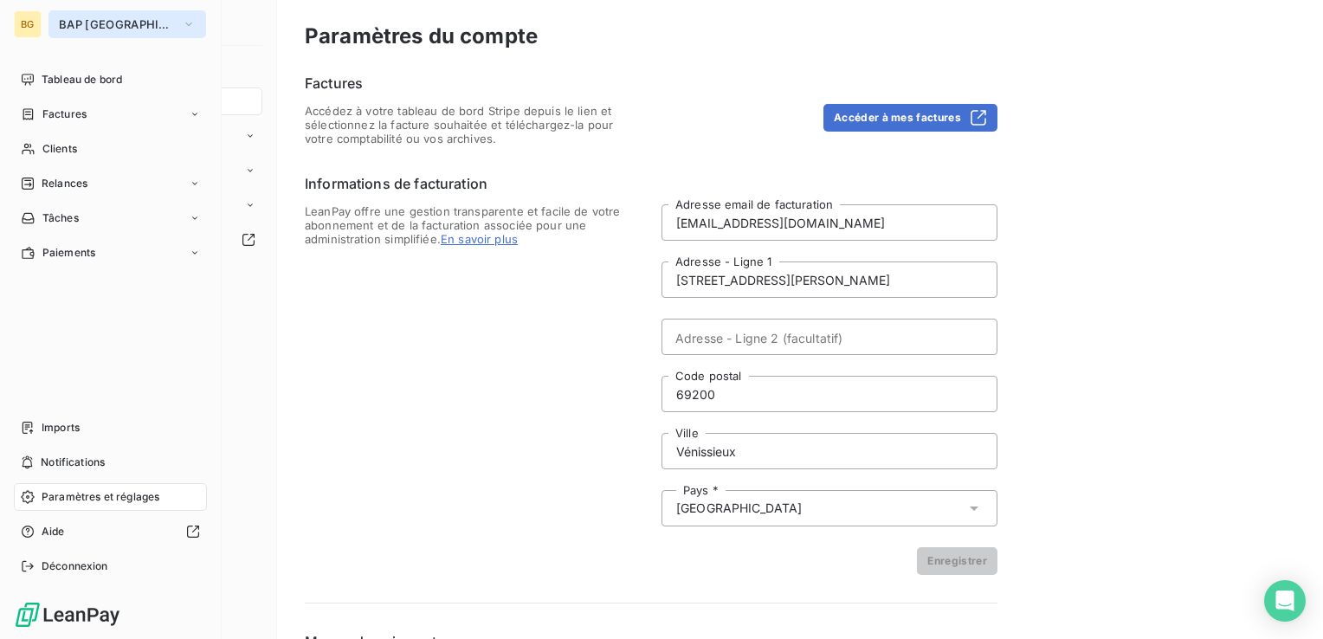
click at [52, 19] on button "BAP [GEOGRAPHIC_DATA]" at bounding box center [127, 24] width 158 height 28
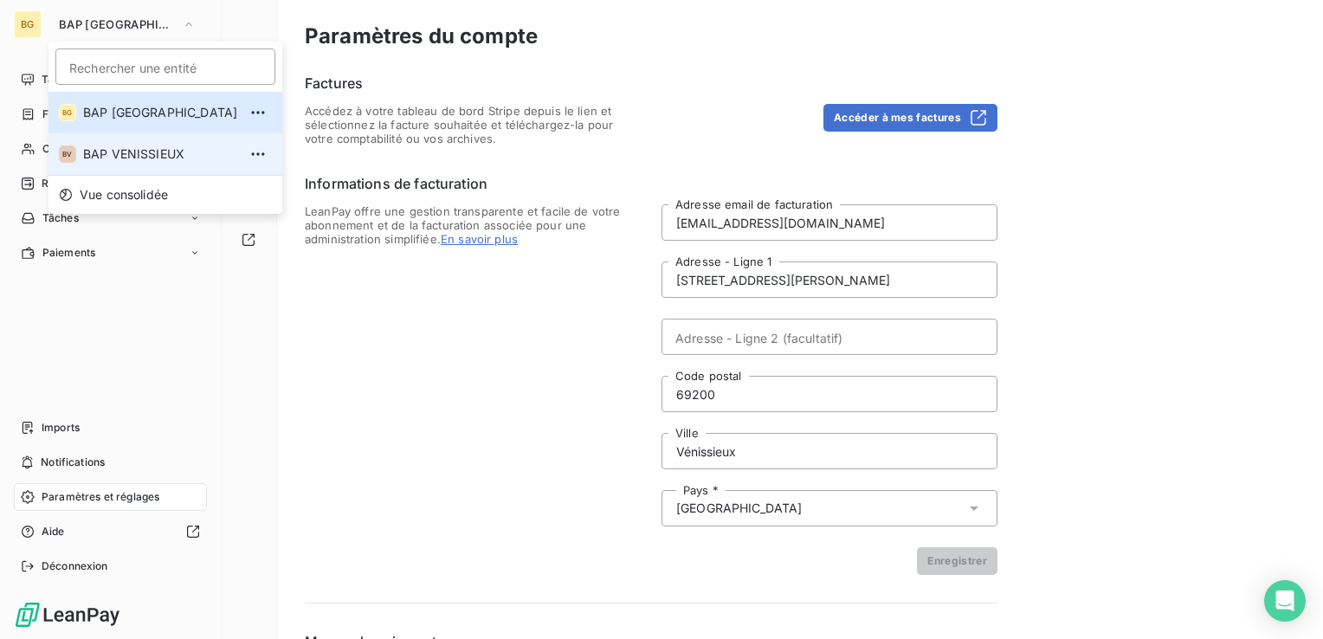
click at [100, 163] on li "BV BAP VENISSIEUX" at bounding box center [165, 154] width 234 height 42
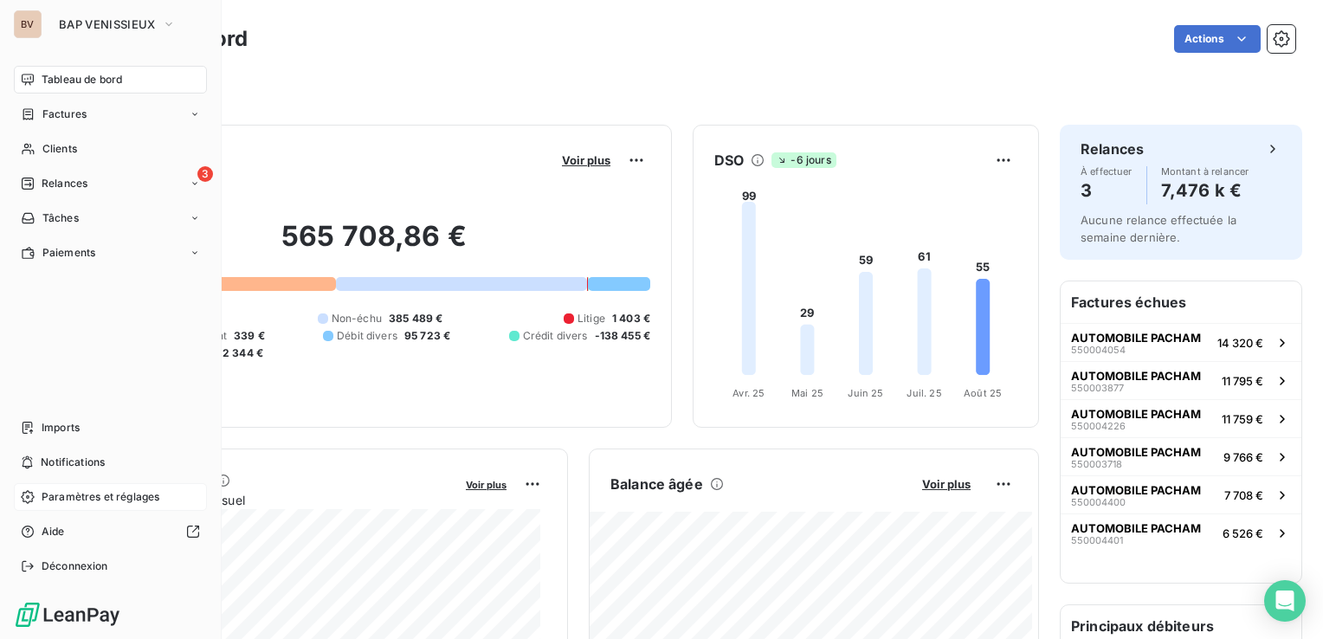
click at [73, 498] on span "Paramètres et réglages" at bounding box center [101, 497] width 118 height 16
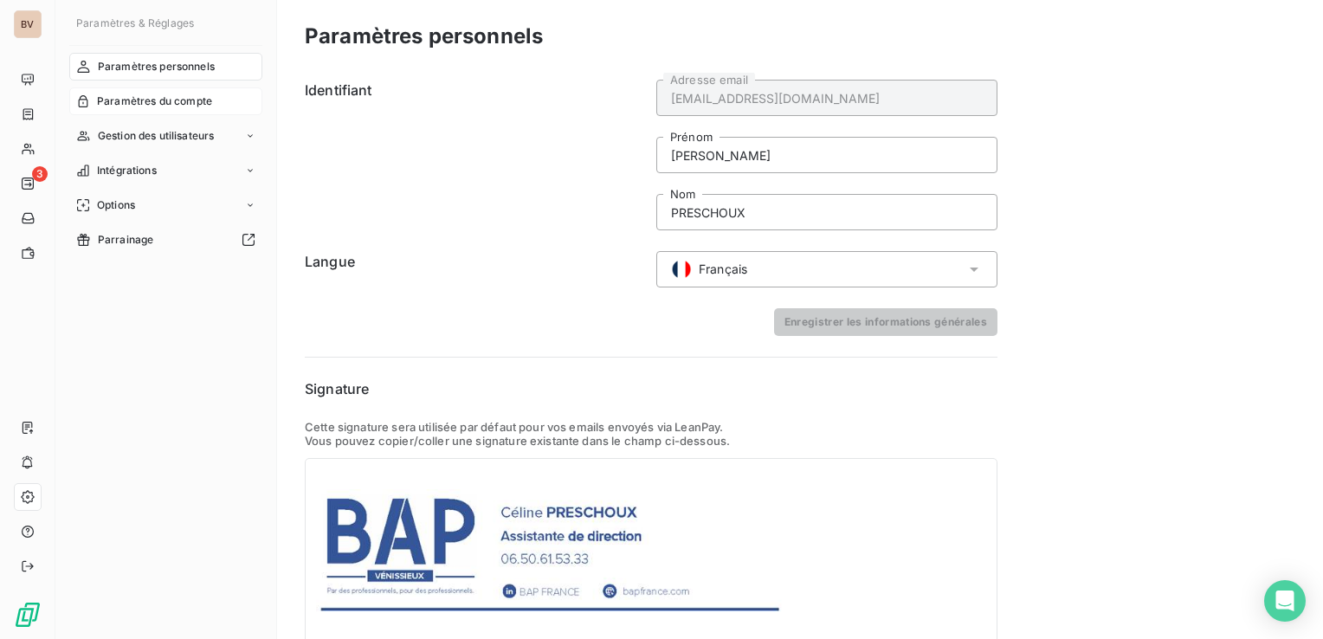
click at [187, 99] on span "Paramètres du compte" at bounding box center [154, 101] width 115 height 16
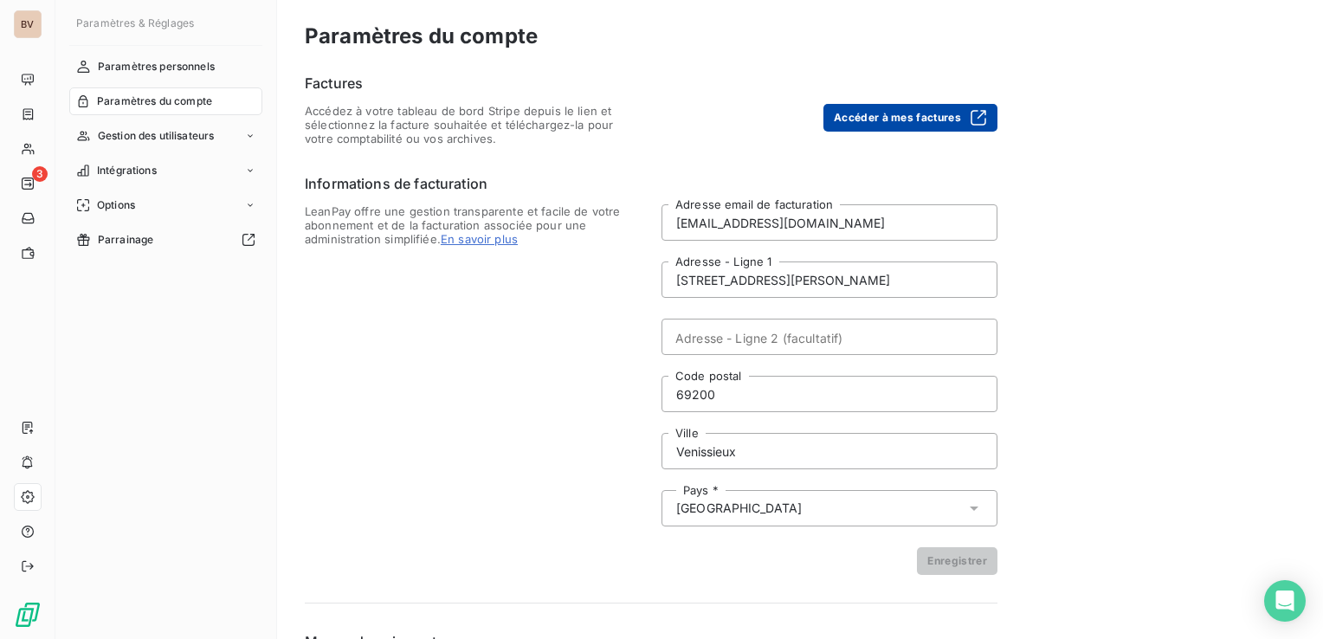
click at [959, 115] on button "Accéder à mes factures" at bounding box center [910, 118] width 174 height 28
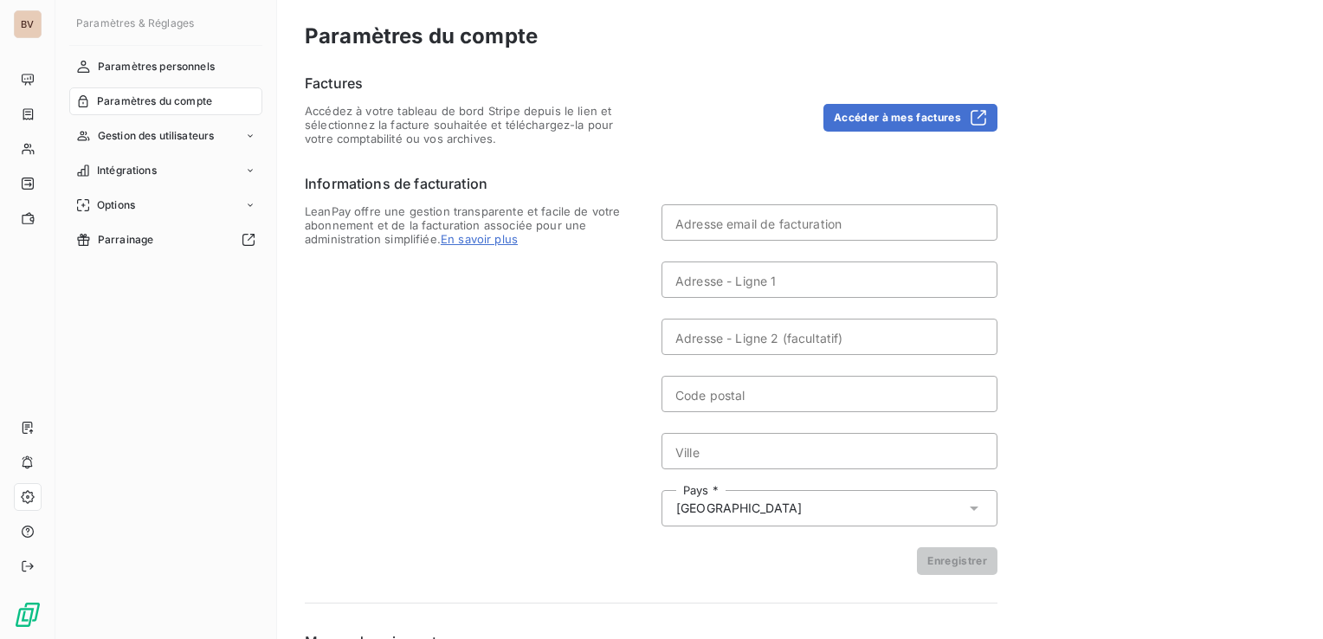
type input "[PERSON_NAME][EMAIL_ADDRESS][DOMAIN_NAME]"
type input "[STREET_ADDRESS][PERSON_NAME]"
type input "69200"
type input "Venissieux"
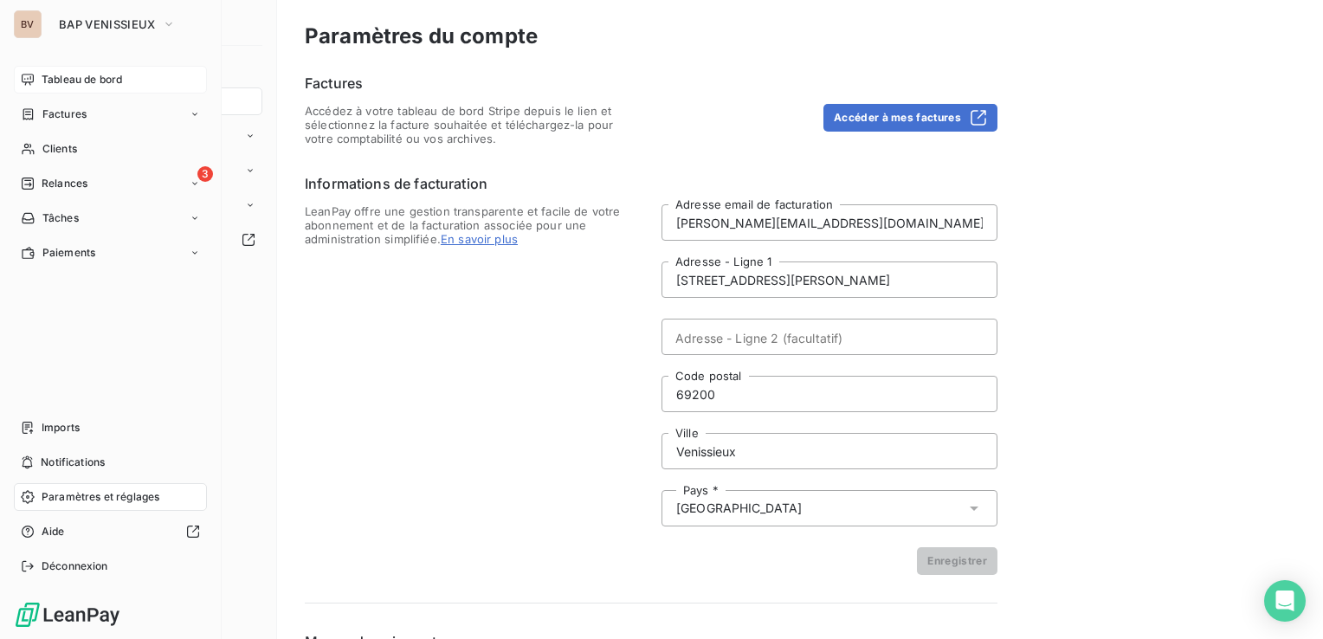
click at [85, 87] on div "Tableau de bord" at bounding box center [110, 80] width 193 height 28
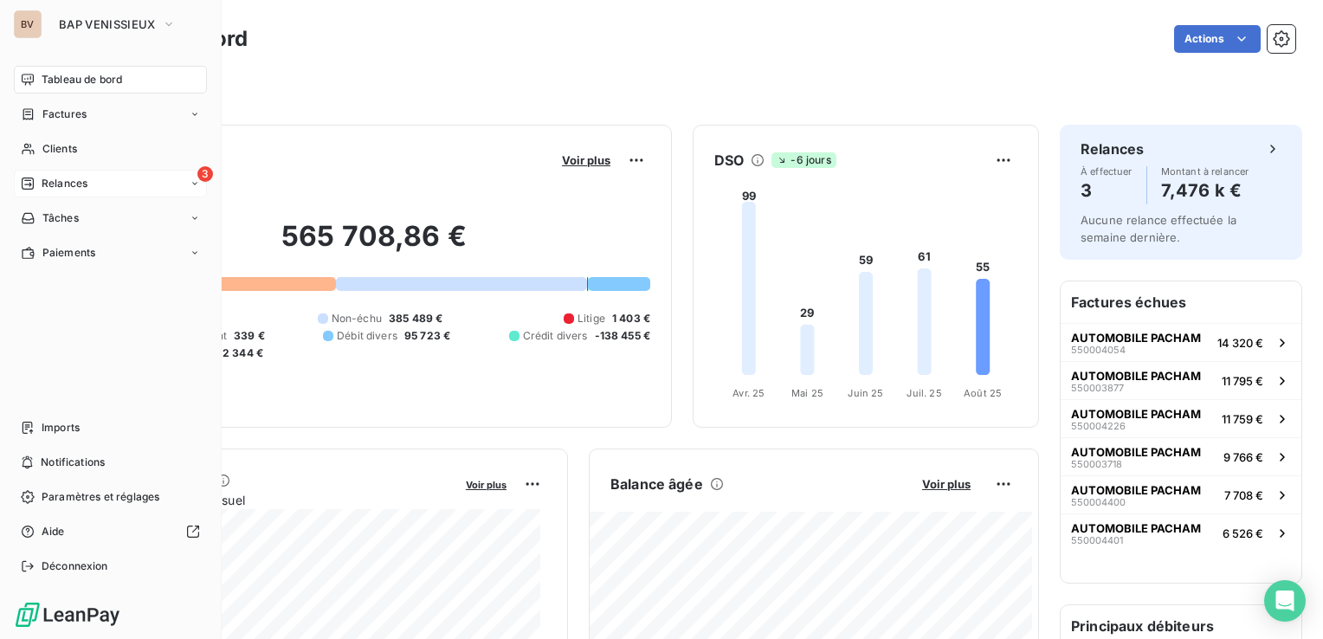
click at [54, 184] on span "Relances" at bounding box center [65, 184] width 46 height 16
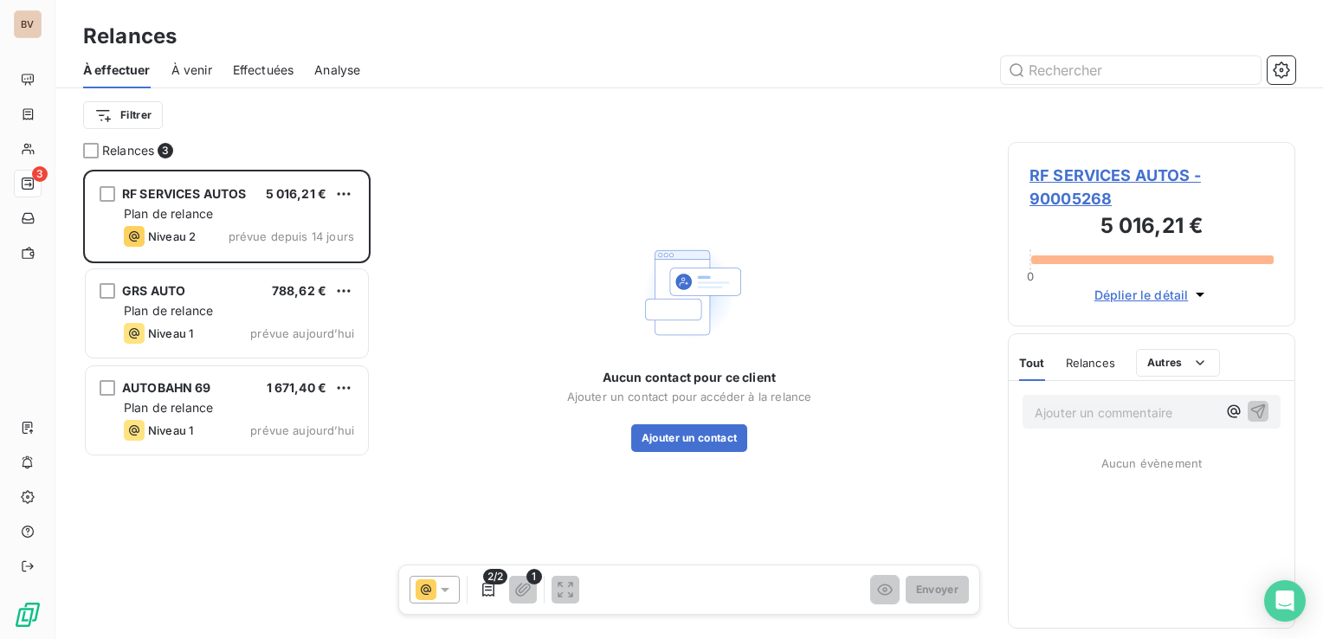
scroll to position [456, 274]
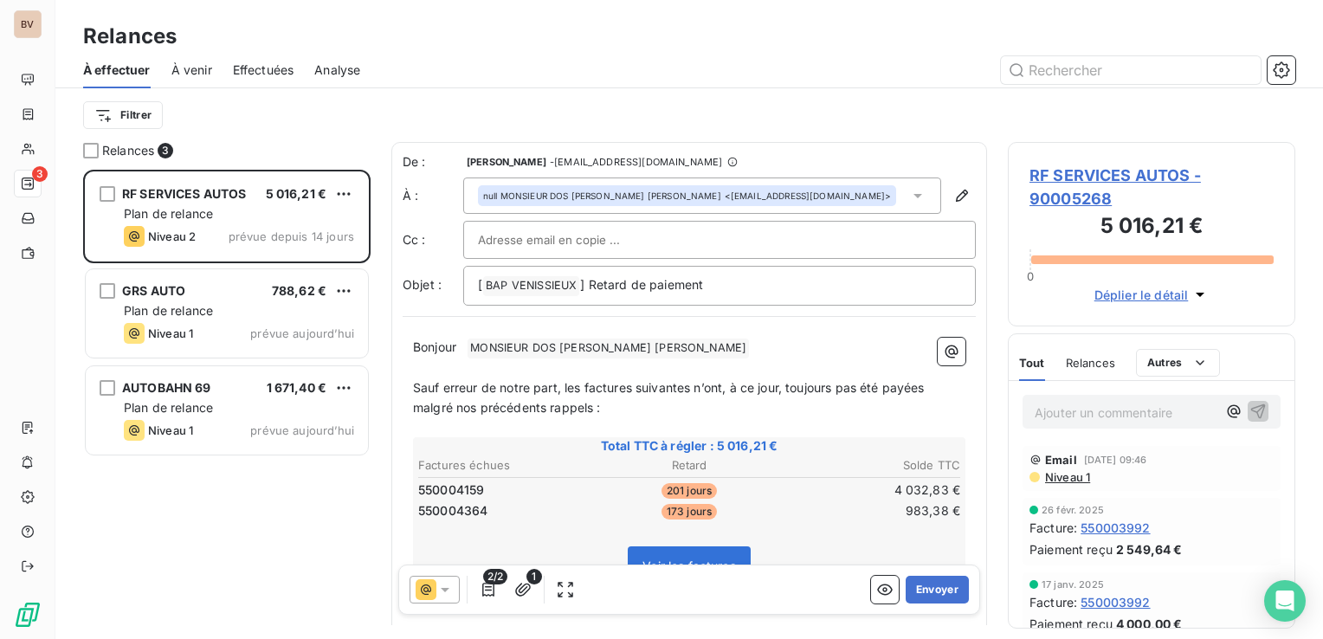
click at [761, 43] on div "Relances" at bounding box center [688, 36] width 1267 height 31
click at [544, 67] on div at bounding box center [838, 70] width 914 height 28
click at [482, 36] on div "Relances" at bounding box center [688, 36] width 1267 height 31
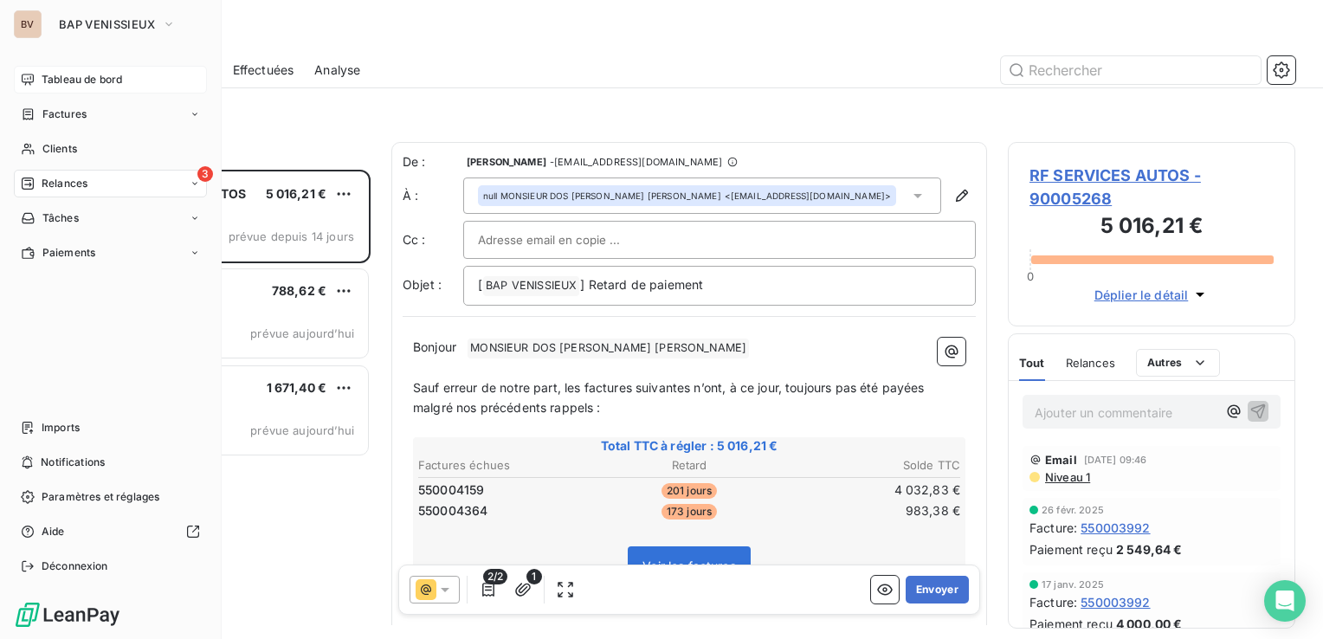
drag, startPoint x: 49, startPoint y: 78, endPoint x: 59, endPoint y: 72, distance: 11.3
click at [49, 78] on span "Tableau de bord" at bounding box center [82, 80] width 80 height 16
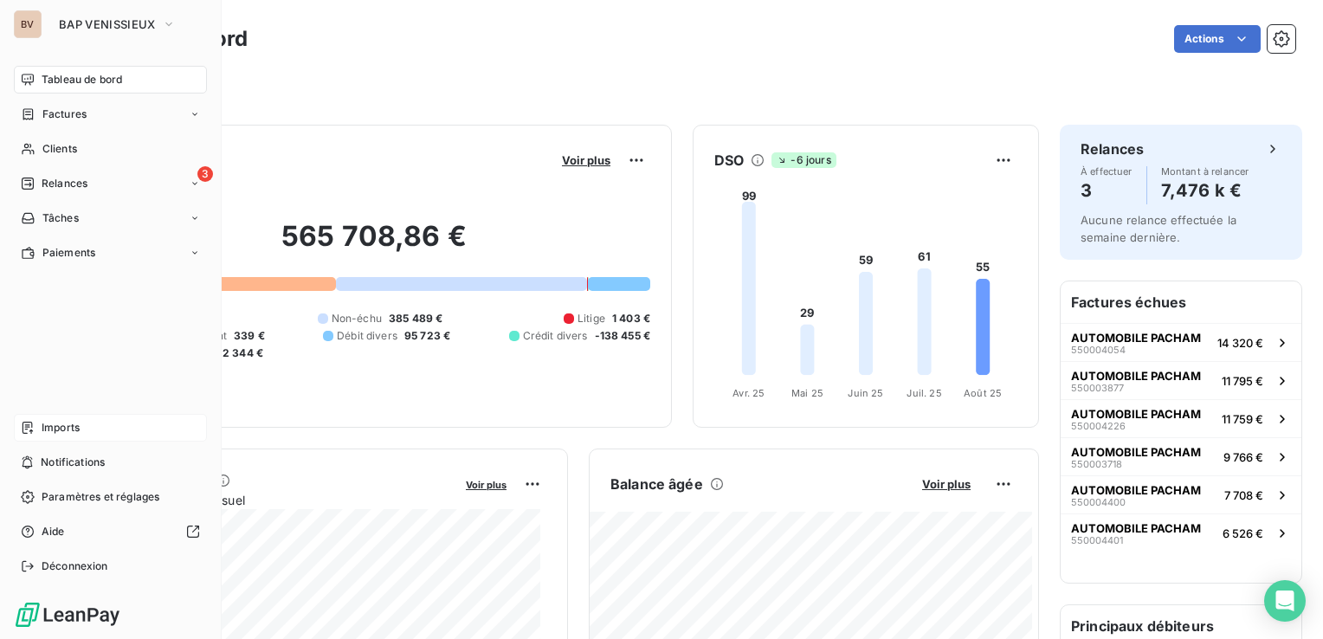
click at [81, 418] on div "Imports" at bounding box center [110, 428] width 193 height 28
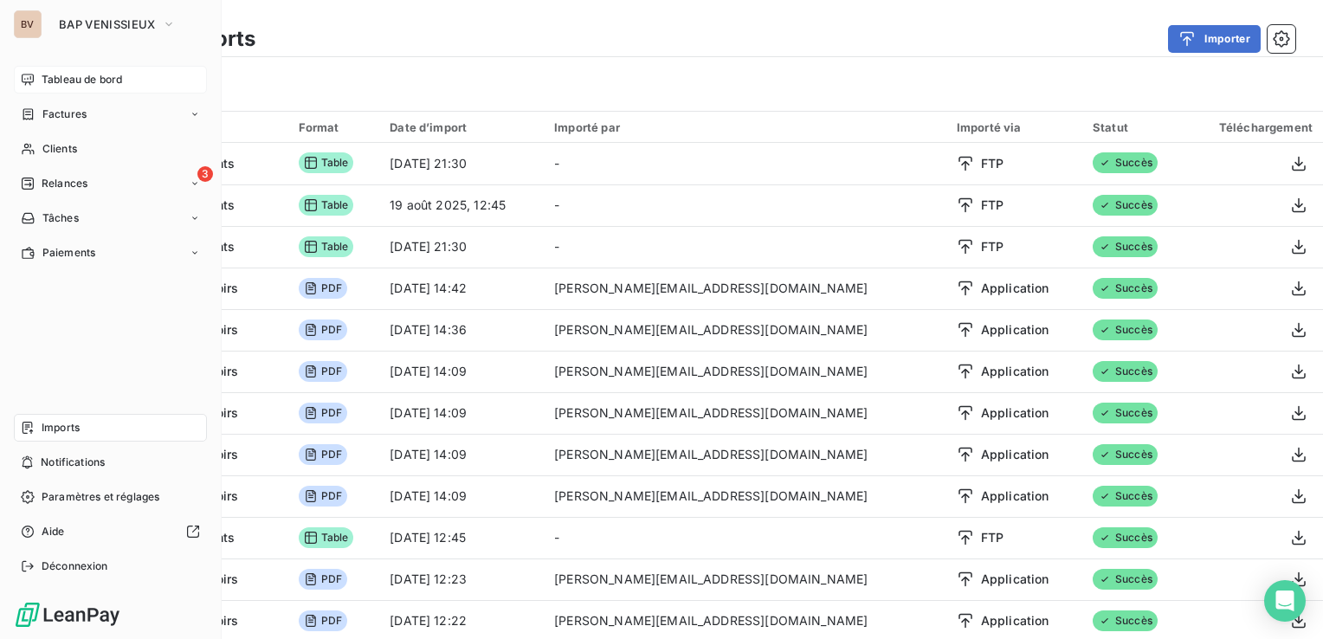
drag, startPoint x: 36, startPoint y: 80, endPoint x: 45, endPoint y: 77, distance: 9.3
click at [36, 80] on div "Tableau de bord" at bounding box center [110, 80] width 193 height 28
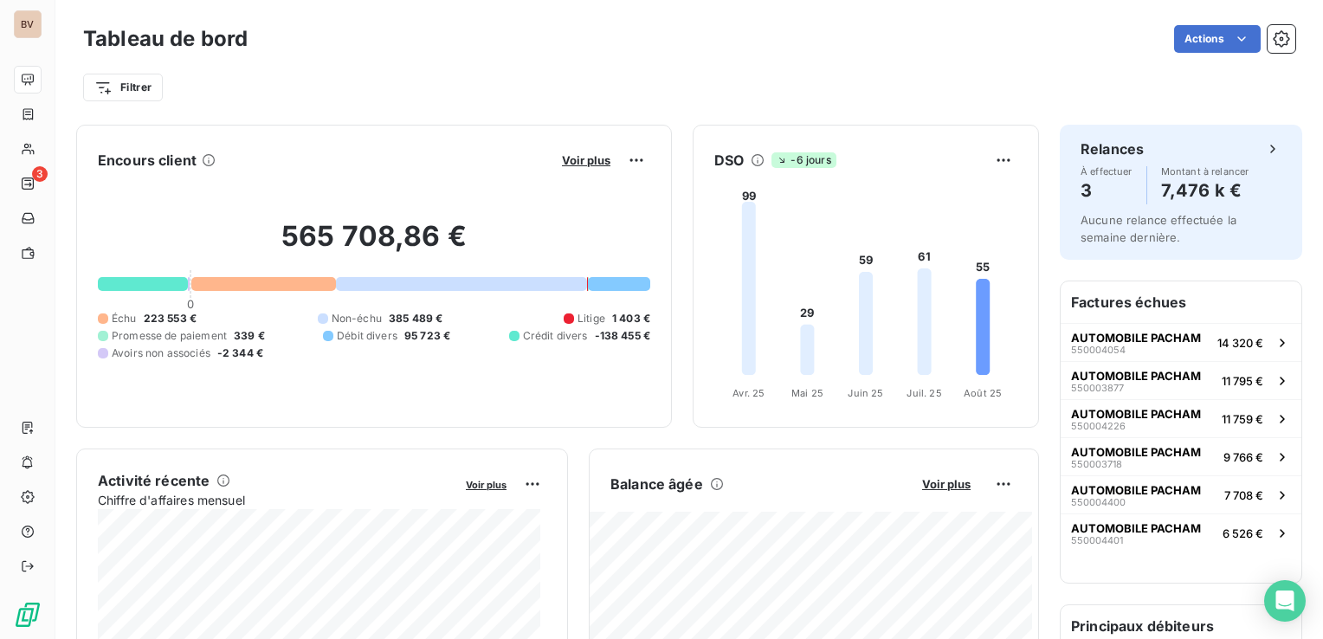
click at [598, 14] on div "Tableau de bord Actions Filtrer" at bounding box center [688, 57] width 1267 height 114
click at [1032, 40] on div "Actions" at bounding box center [781, 39] width 1027 height 28
